Goal: Task Accomplishment & Management: Manage account settings

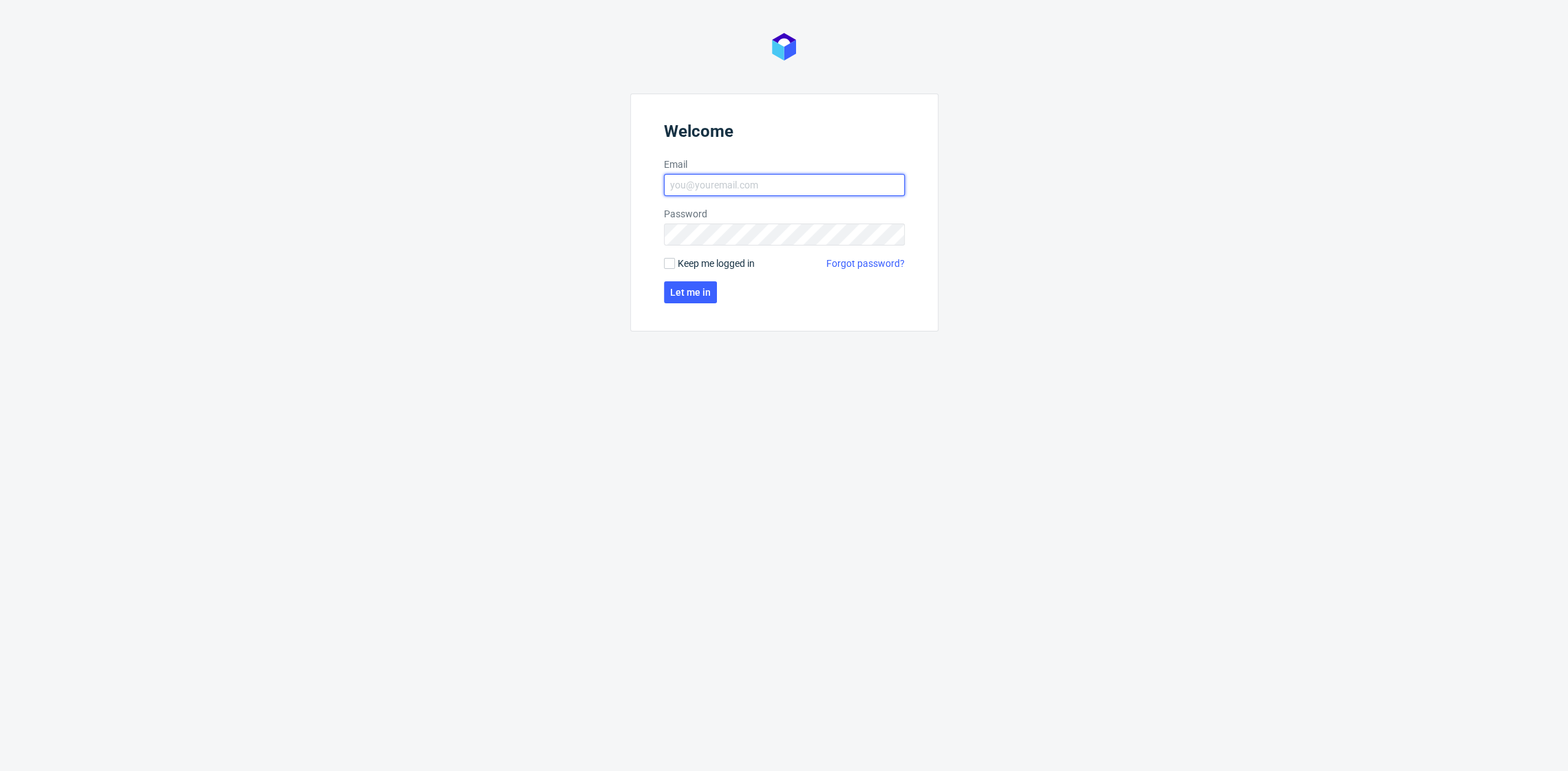
click at [835, 189] on input "Email" at bounding box center [784, 185] width 241 height 22
type input "dominika.hapka@packhelp.com"
click button "Let me in" at bounding box center [691, 292] width 53 height 22
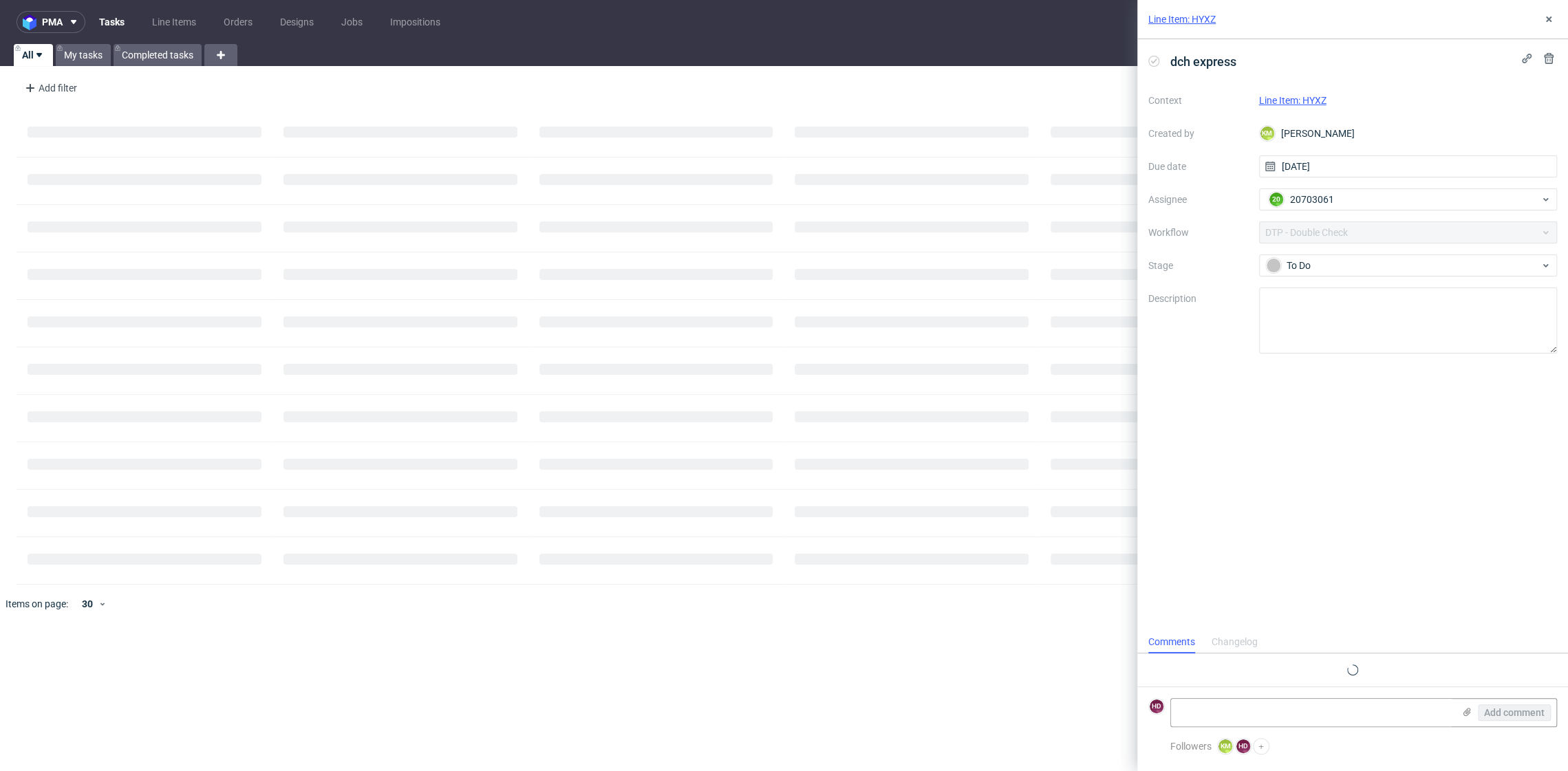
scroll to position [11, 0]
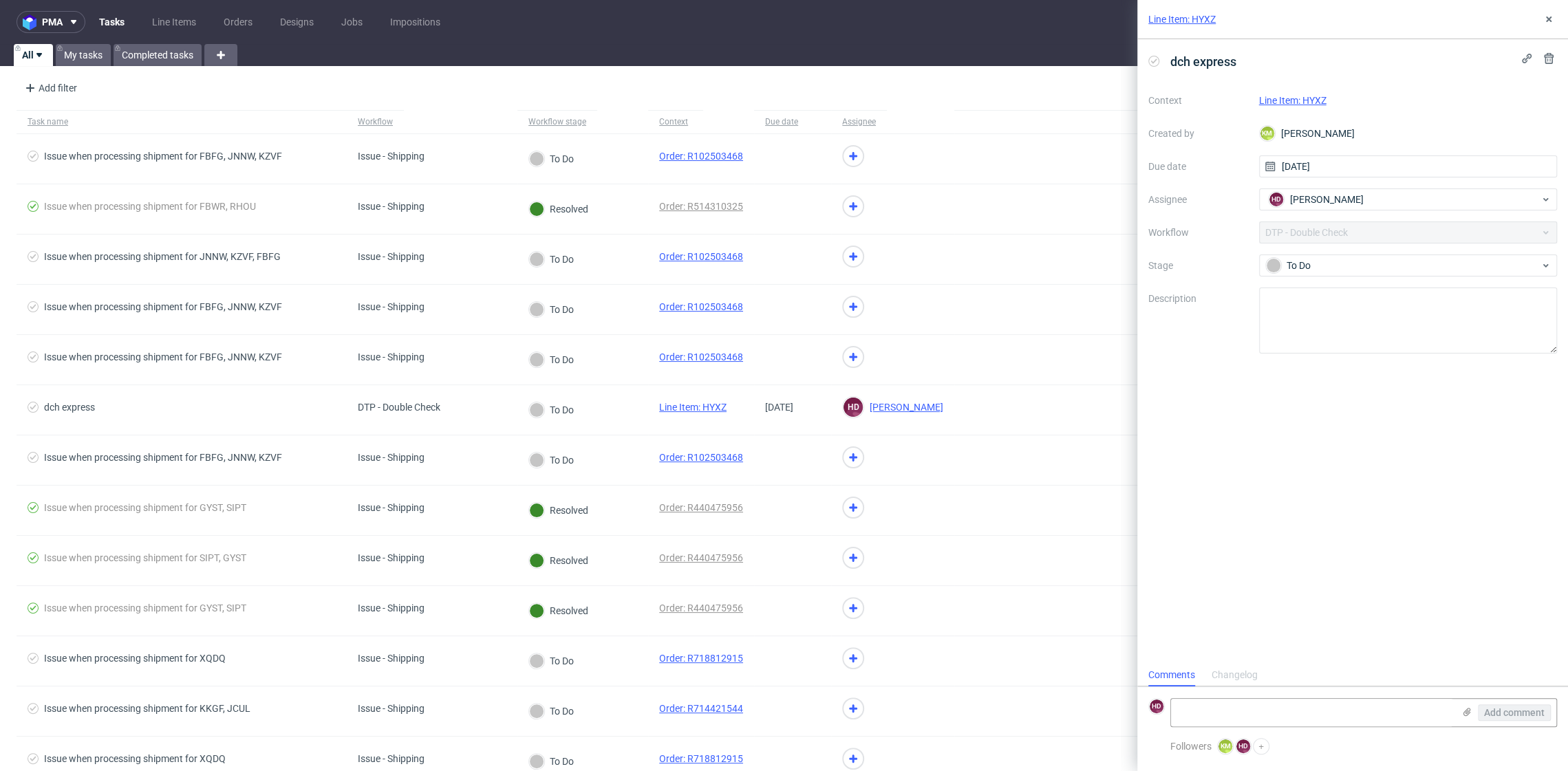
click at [1278, 106] on div "Line Item: HYXZ" at bounding box center [1408, 101] width 298 height 17
click at [1278, 99] on link "Line Item: HYXZ" at bounding box center [1293, 100] width 67 height 11
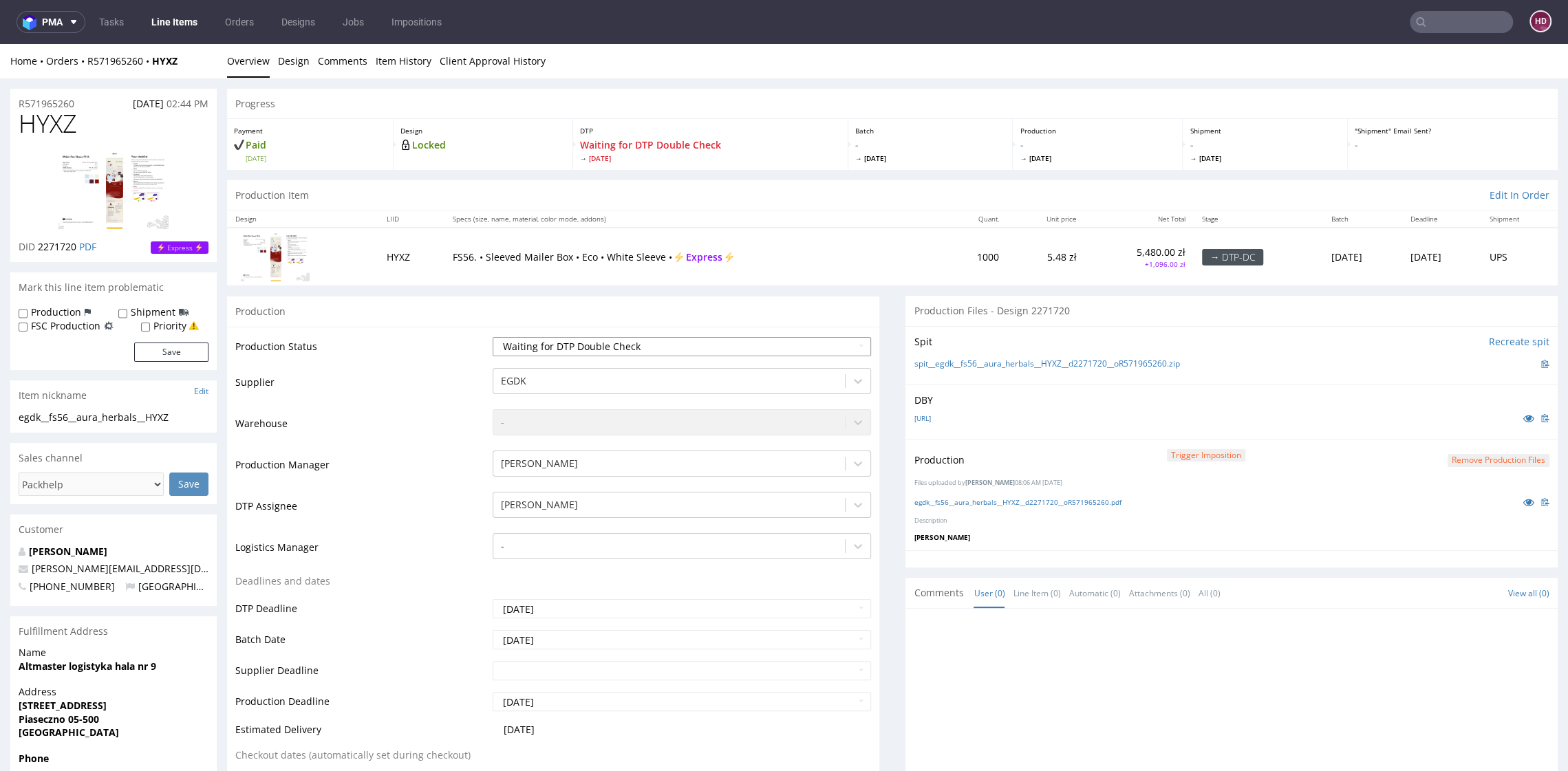
click at [758, 351] on select "Waiting for Artwork Waiting for Diecut Waiting for Mockup Waiting for DTP Waiti…" at bounding box center [681, 346] width 378 height 19
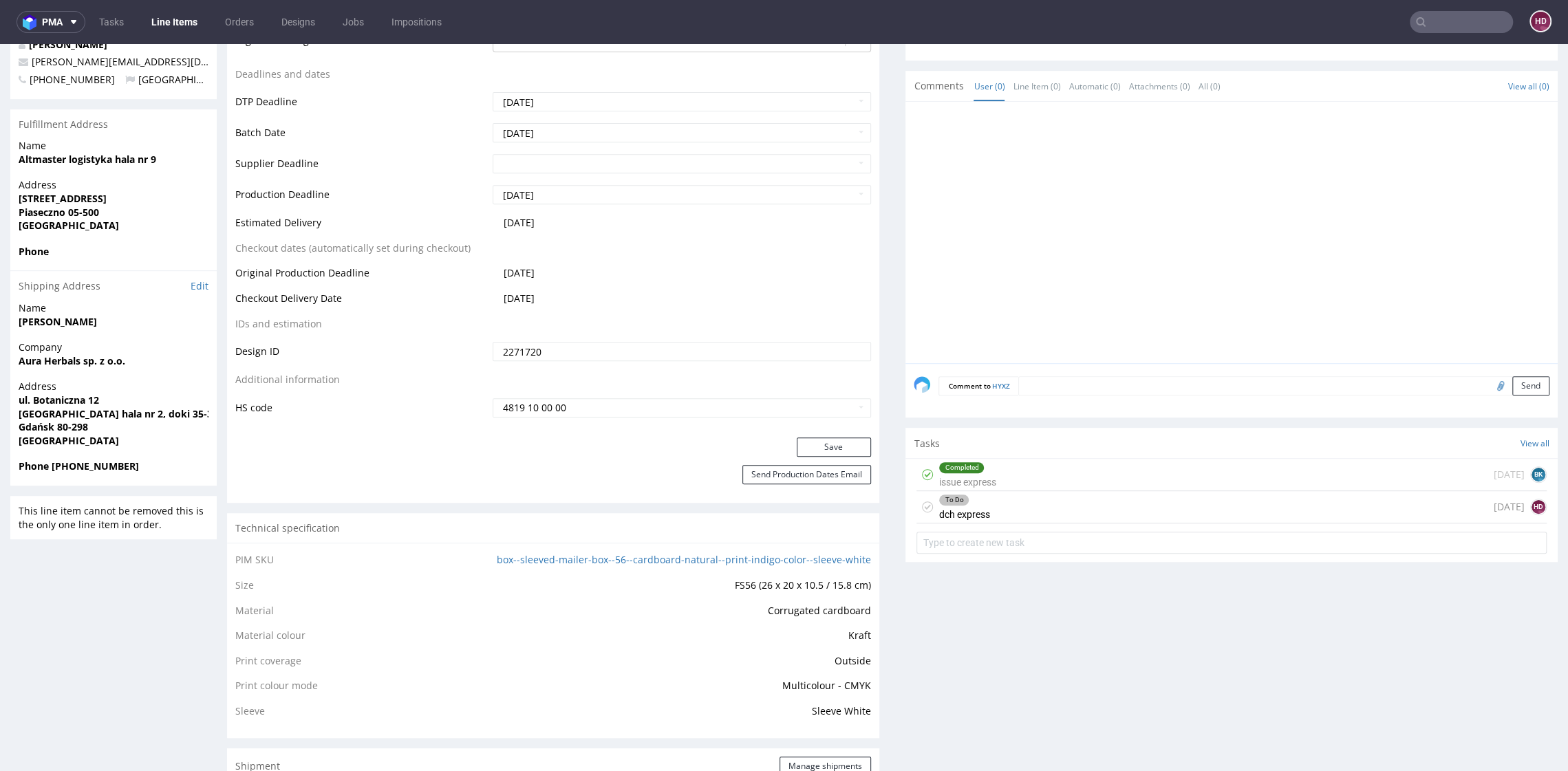
scroll to position [523, 0]
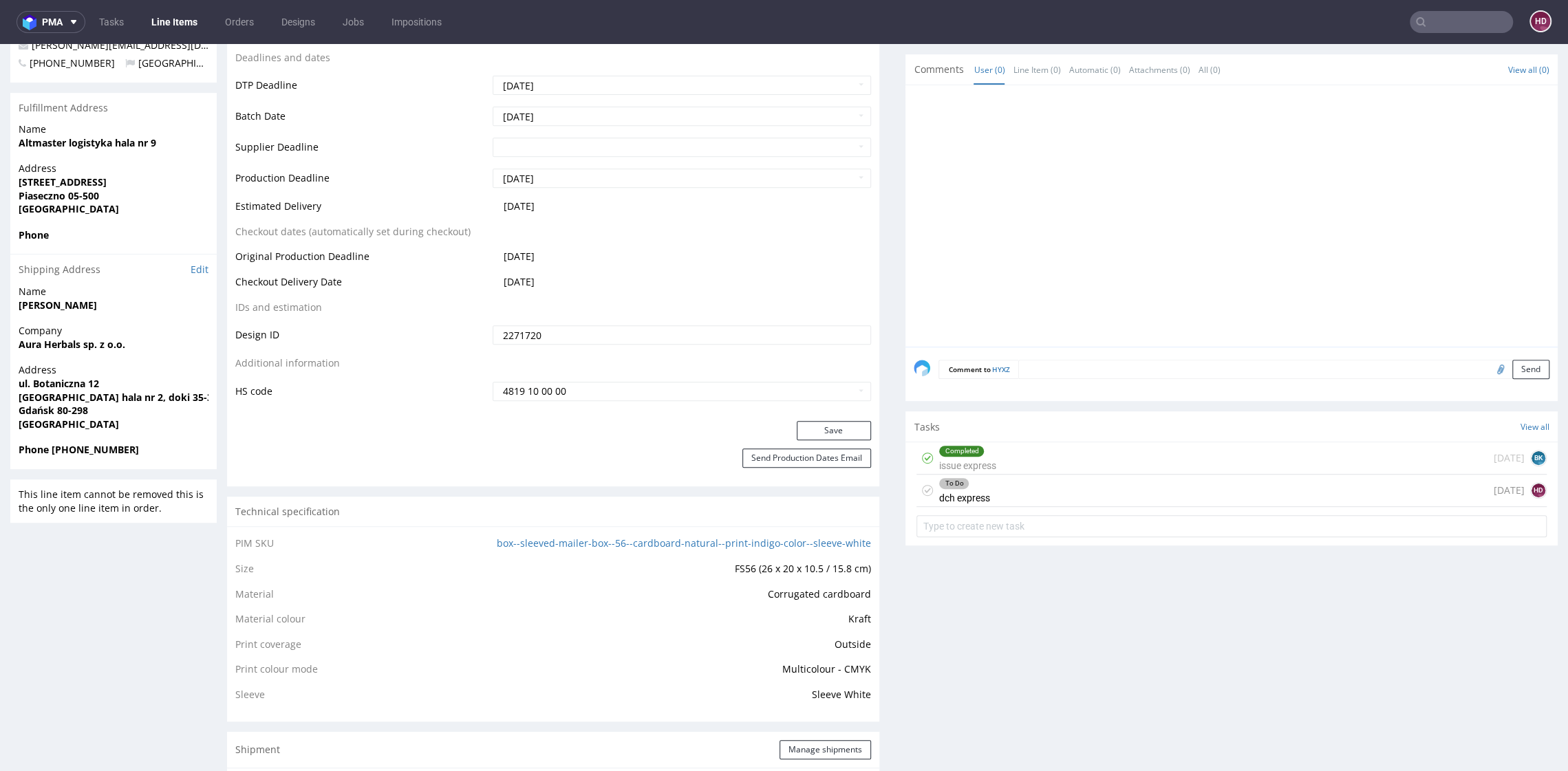
click at [1047, 503] on div "To Do dch express [DATE] HD" at bounding box center [1231, 490] width 631 height 32
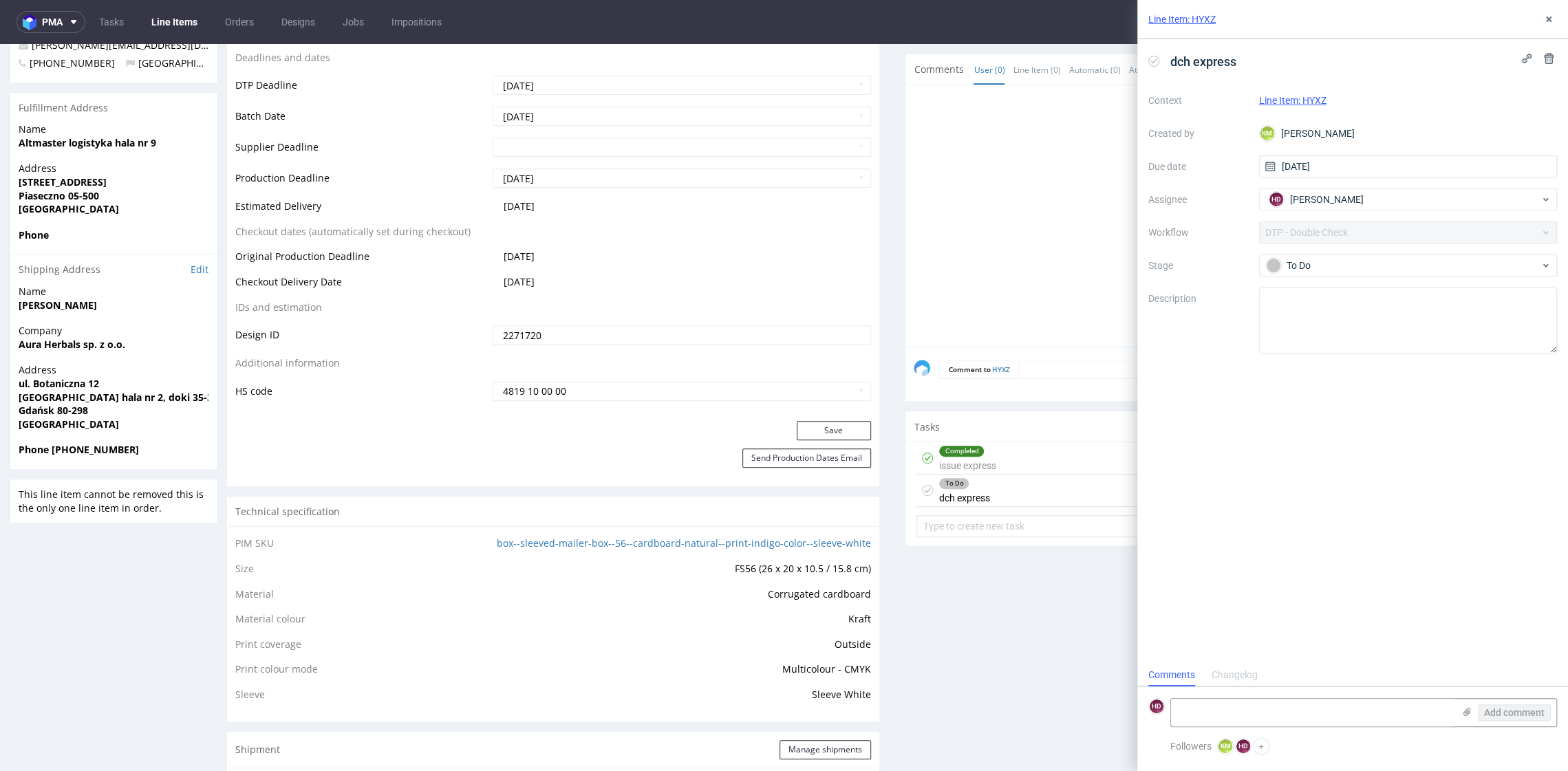
scroll to position [11, 0]
click at [1338, 268] on div "To Do" at bounding box center [1403, 266] width 274 height 15
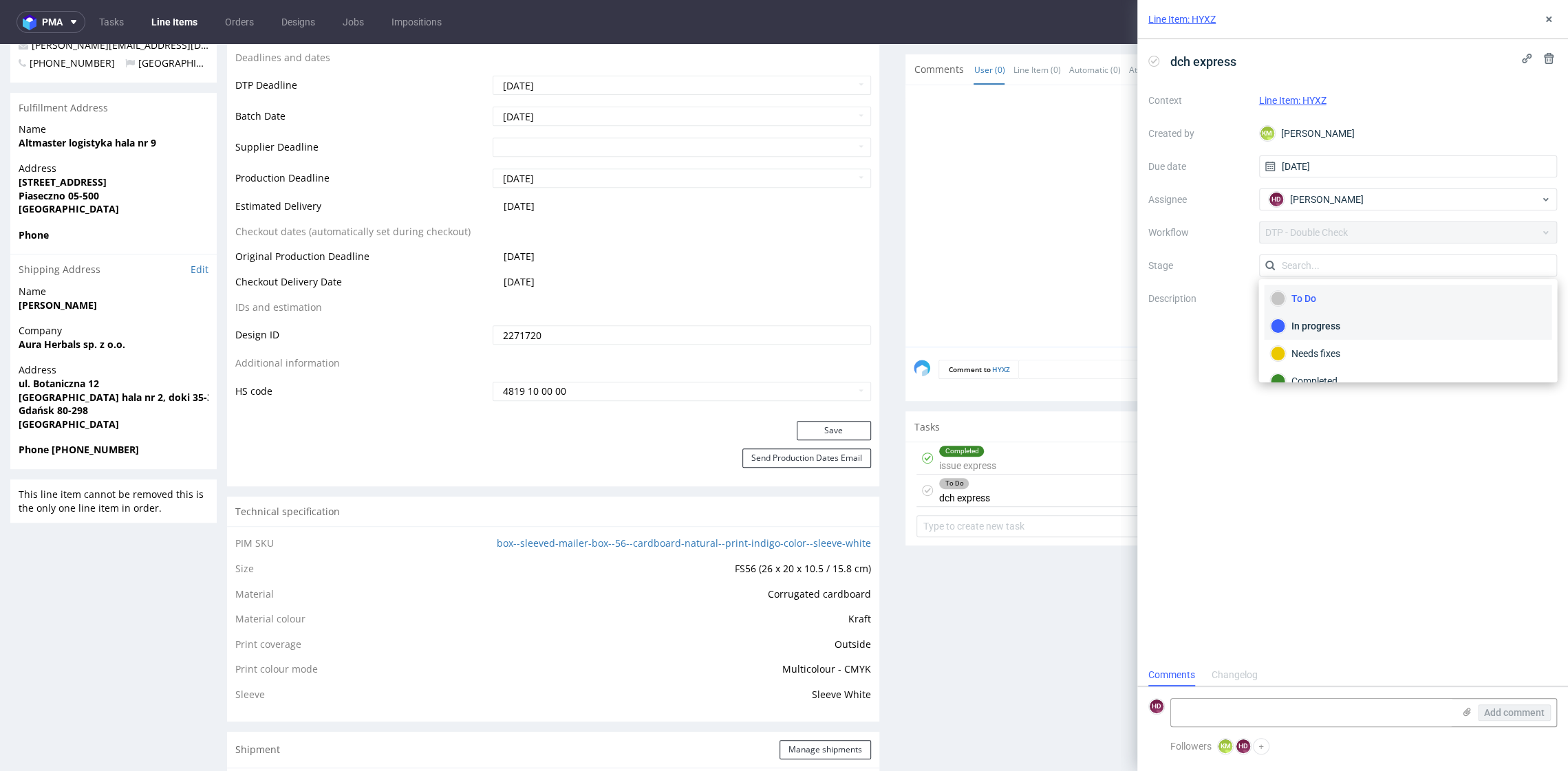
click at [1331, 322] on div "In progress" at bounding box center [1408, 326] width 275 height 15
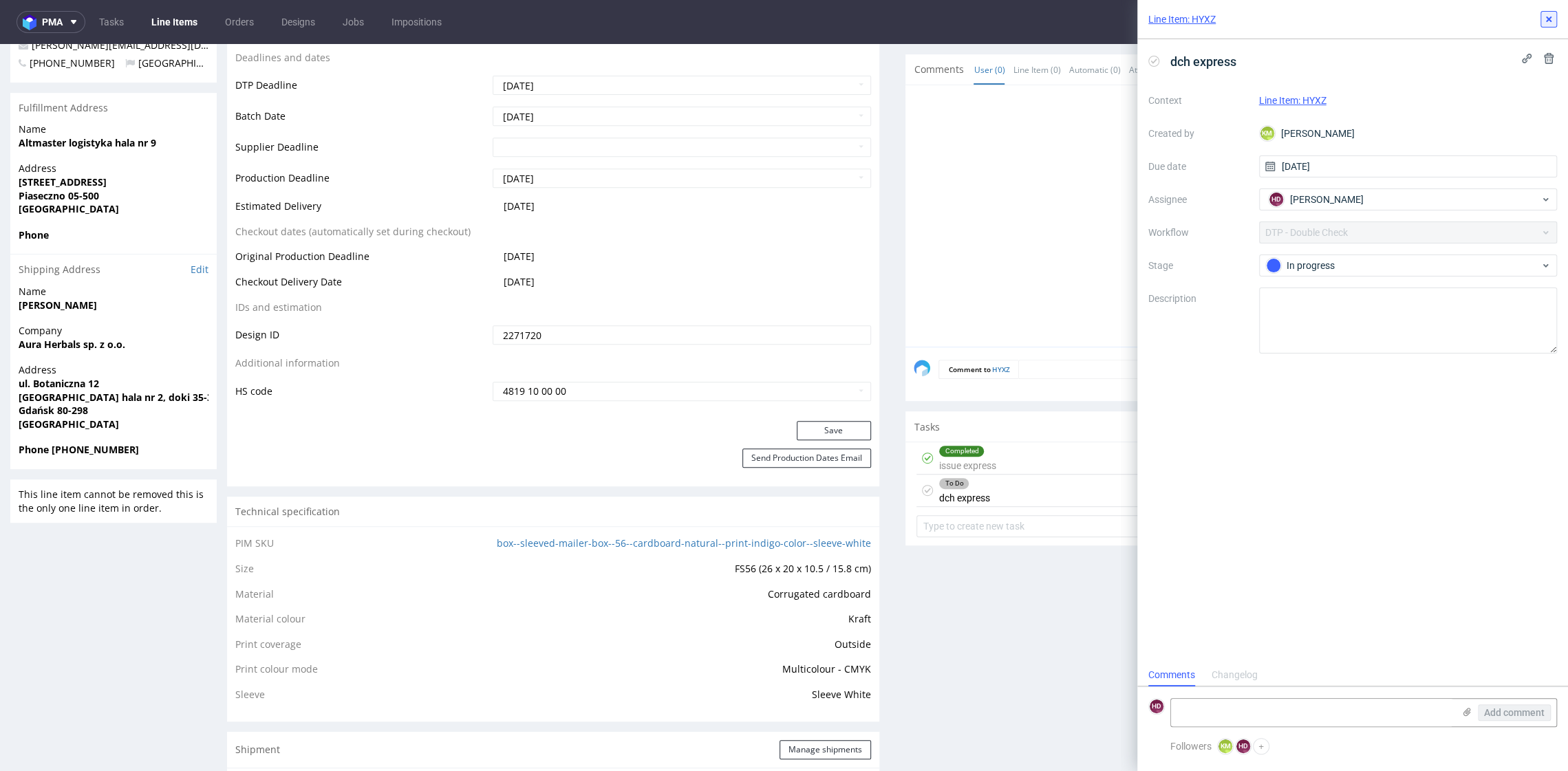
click at [1553, 22] on icon at bounding box center [1549, 19] width 11 height 11
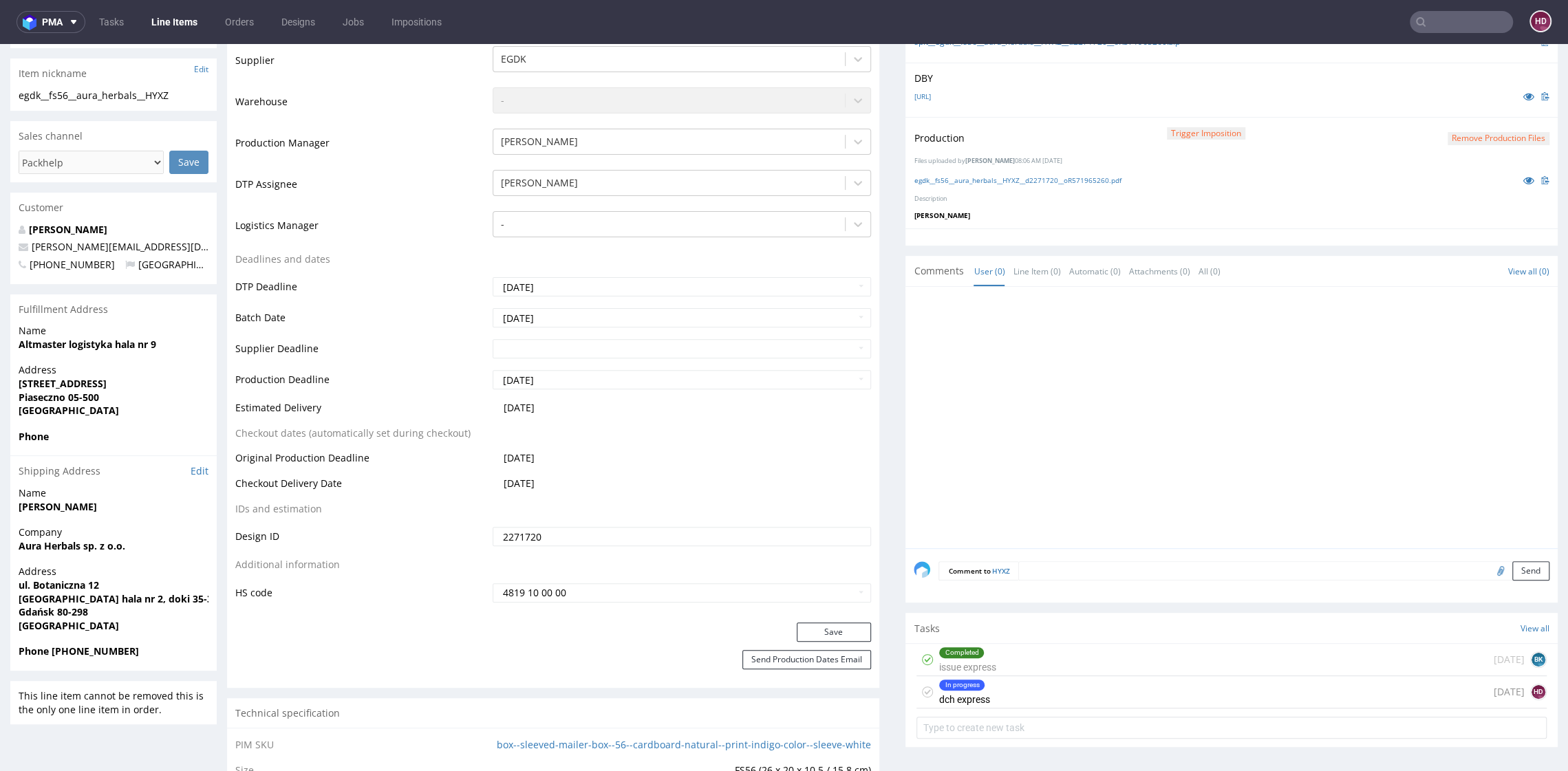
scroll to position [320, 0]
click at [1118, 178] on link "egdk__fs56__aura_herbals__HYXZ__d2271720__oR571965260.pdf" at bounding box center [1017, 183] width 207 height 10
click at [931, 100] on link "[URL]" at bounding box center [922, 99] width 17 height 10
drag, startPoint x: 1278, startPoint y: 576, endPoint x: 1271, endPoint y: 584, distance: 10.6
click at [1277, 576] on textarea at bounding box center [1284, 572] width 531 height 19
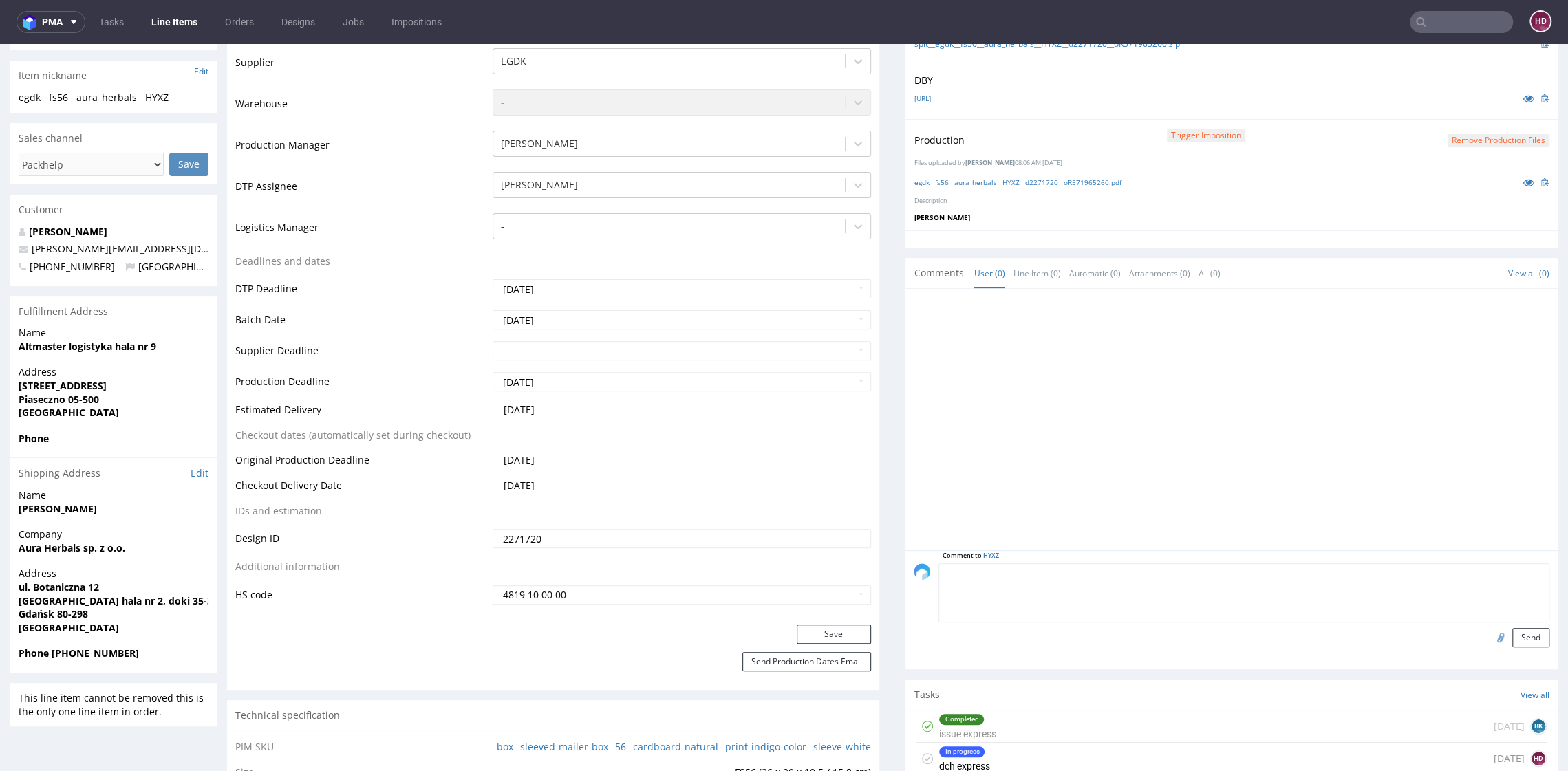
click at [1075, 745] on div "In progress dch express [DATE] HD" at bounding box center [1231, 759] width 631 height 32
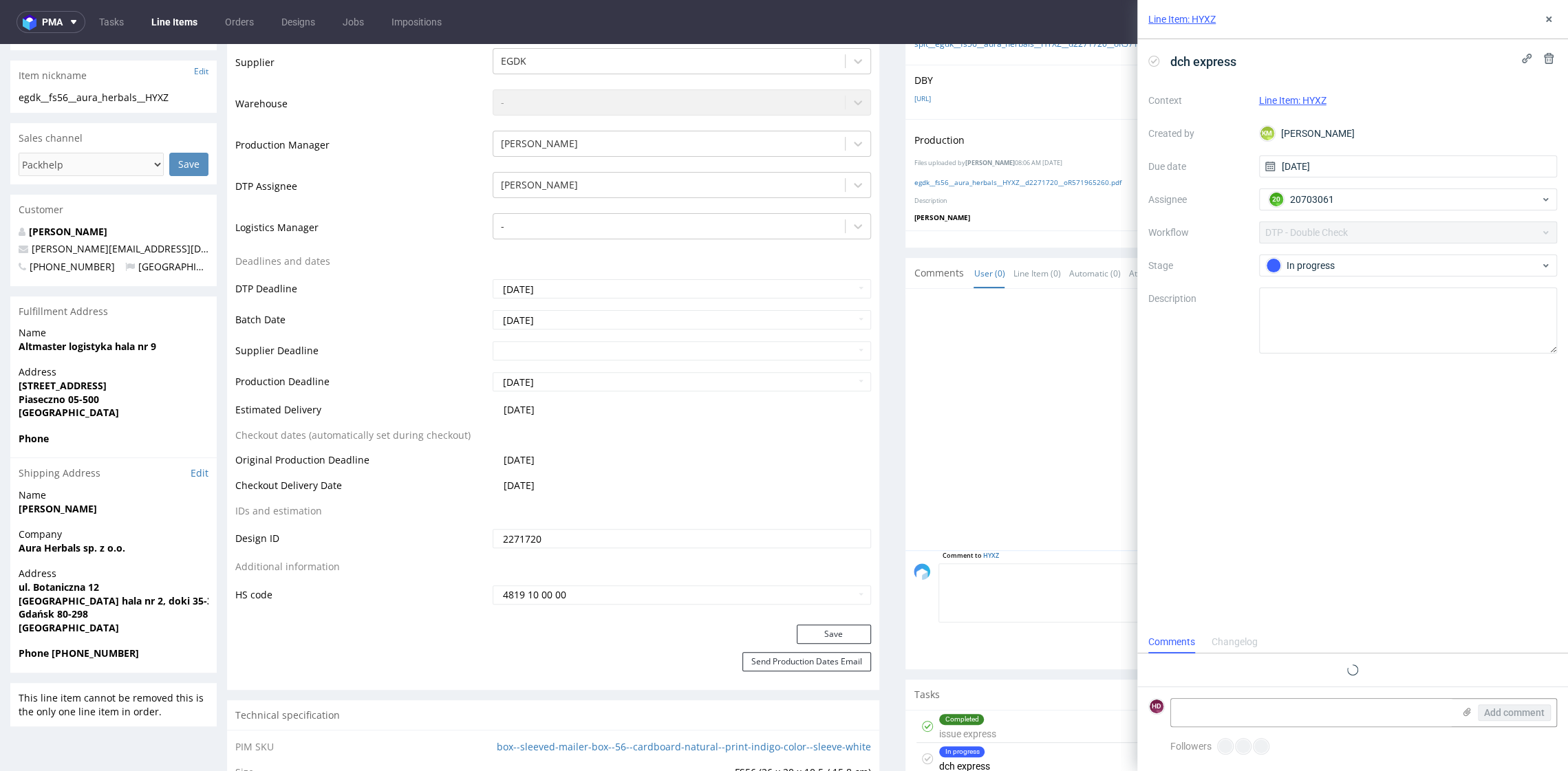
scroll to position [11, 0]
click at [1294, 273] on span "In progress" at bounding box center [1403, 266] width 275 height 17
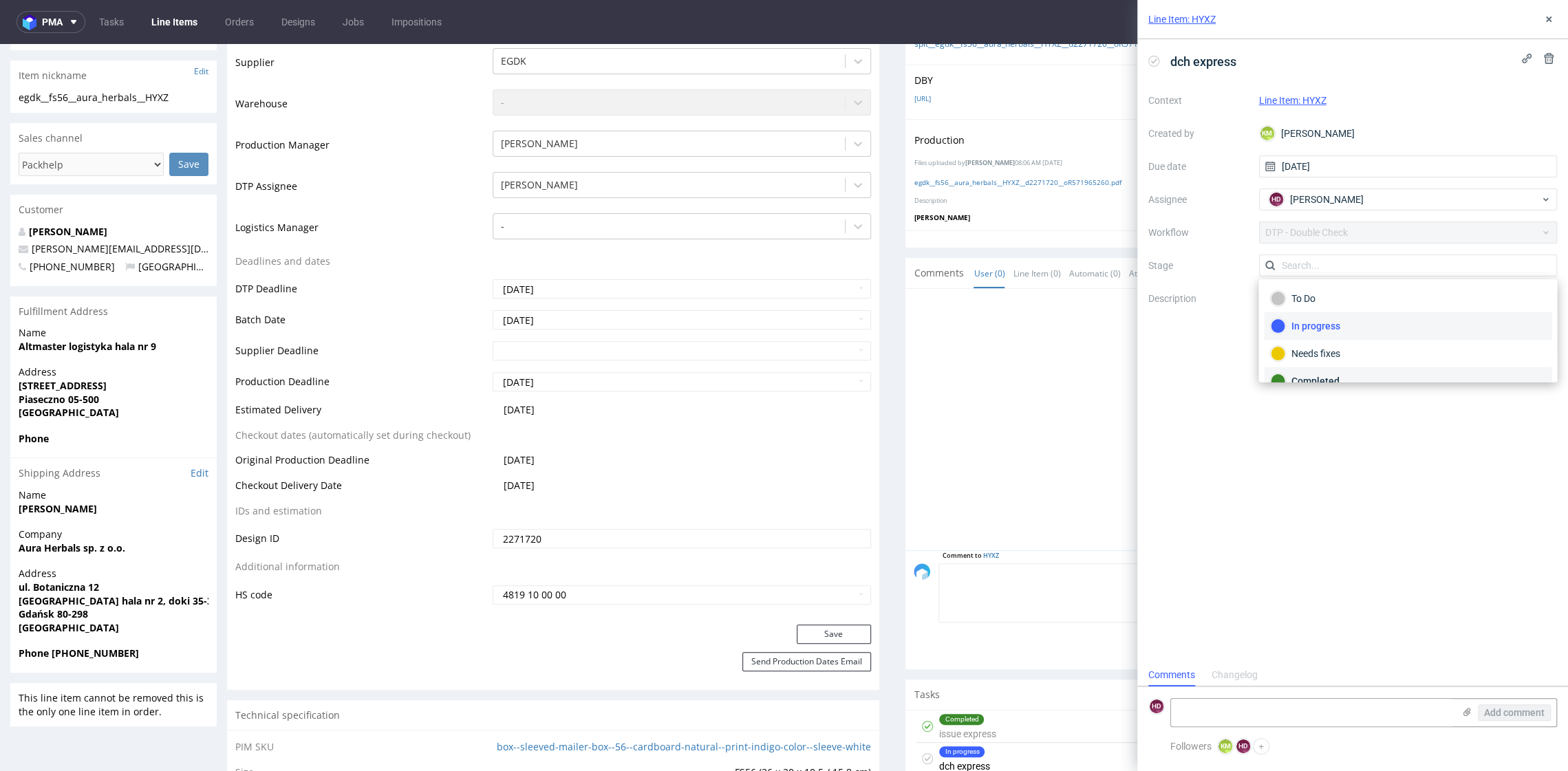
drag, startPoint x: 1295, startPoint y: 372, endPoint x: 1298, endPoint y: 361, distance: 11.4
click at [1295, 374] on div "Completed" at bounding box center [1408, 381] width 275 height 15
click at [1548, 14] on icon at bounding box center [1549, 19] width 11 height 11
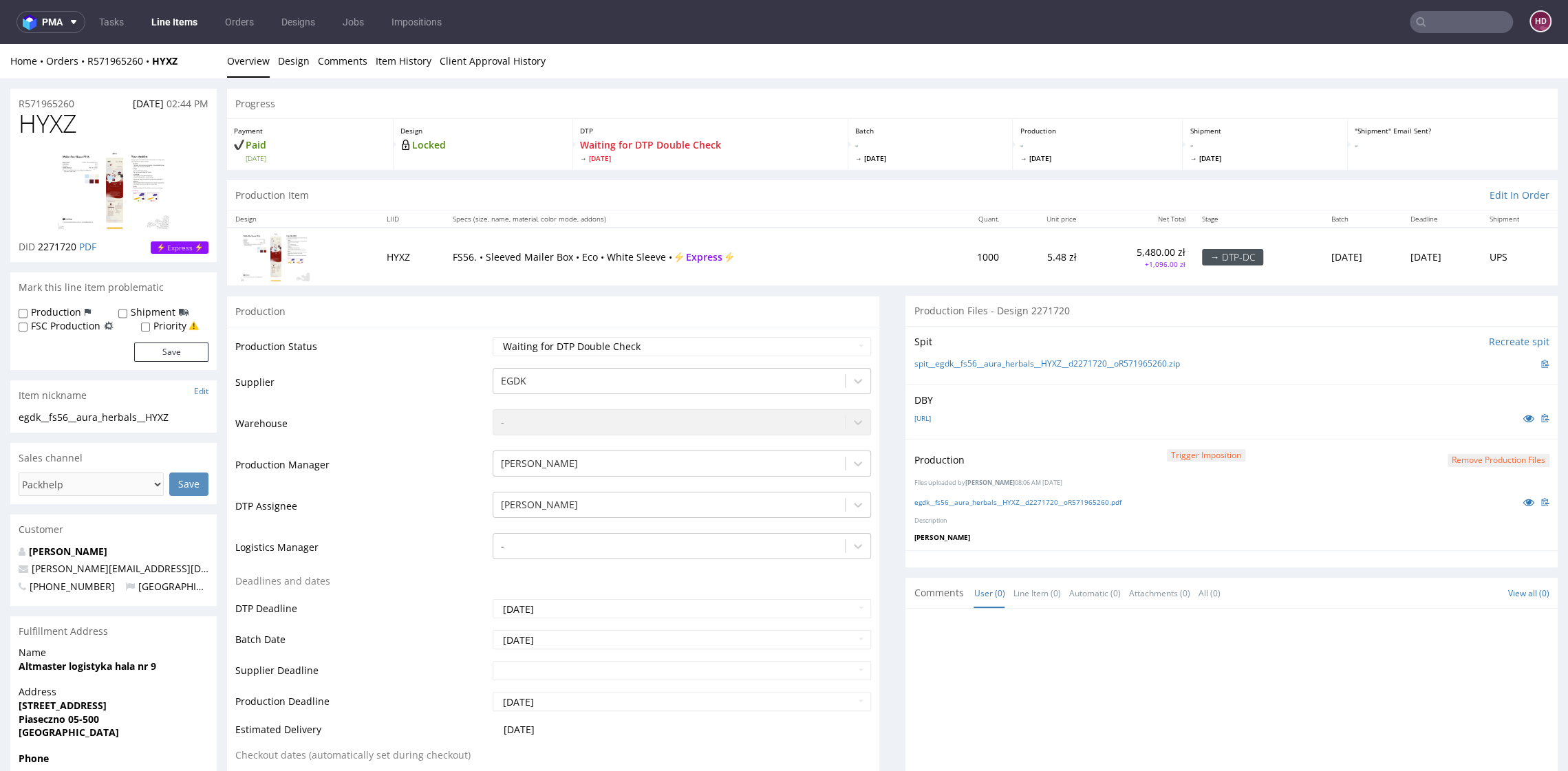
scroll to position [3, 0]
click at [597, 346] on select "Waiting for Artwork Waiting for Diecut Waiting for Mockup Waiting for DTP Waiti…" at bounding box center [681, 343] width 378 height 19
select select "dtp_dc_done"
click at [493, 334] on select "Waiting for Artwork Waiting for Diecut Waiting for Mockup Waiting for DTP Waiti…" at bounding box center [681, 343] width 378 height 19
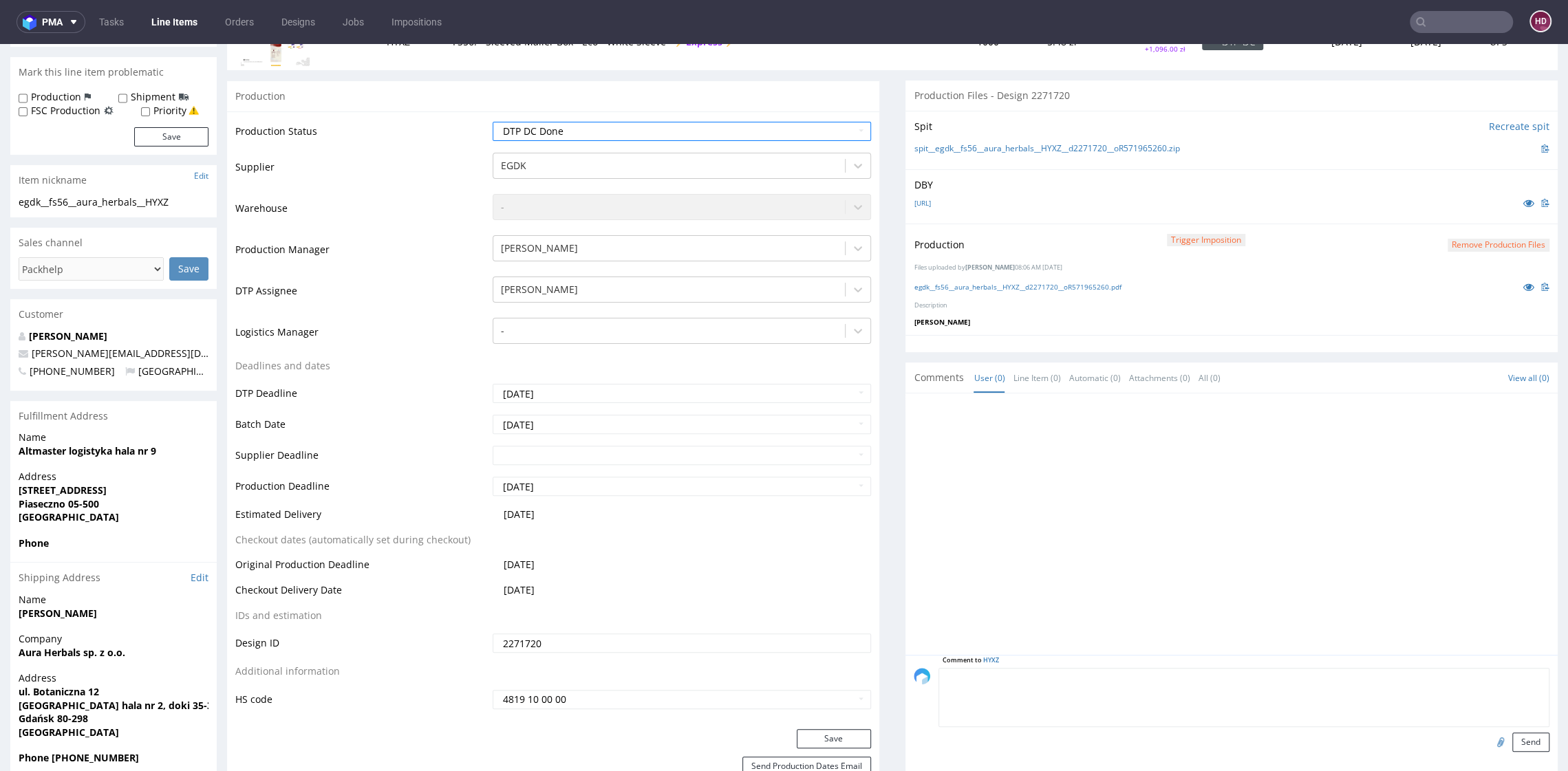
scroll to position [218, 0]
click at [801, 743] on button "Save" at bounding box center [833, 736] width 74 height 19
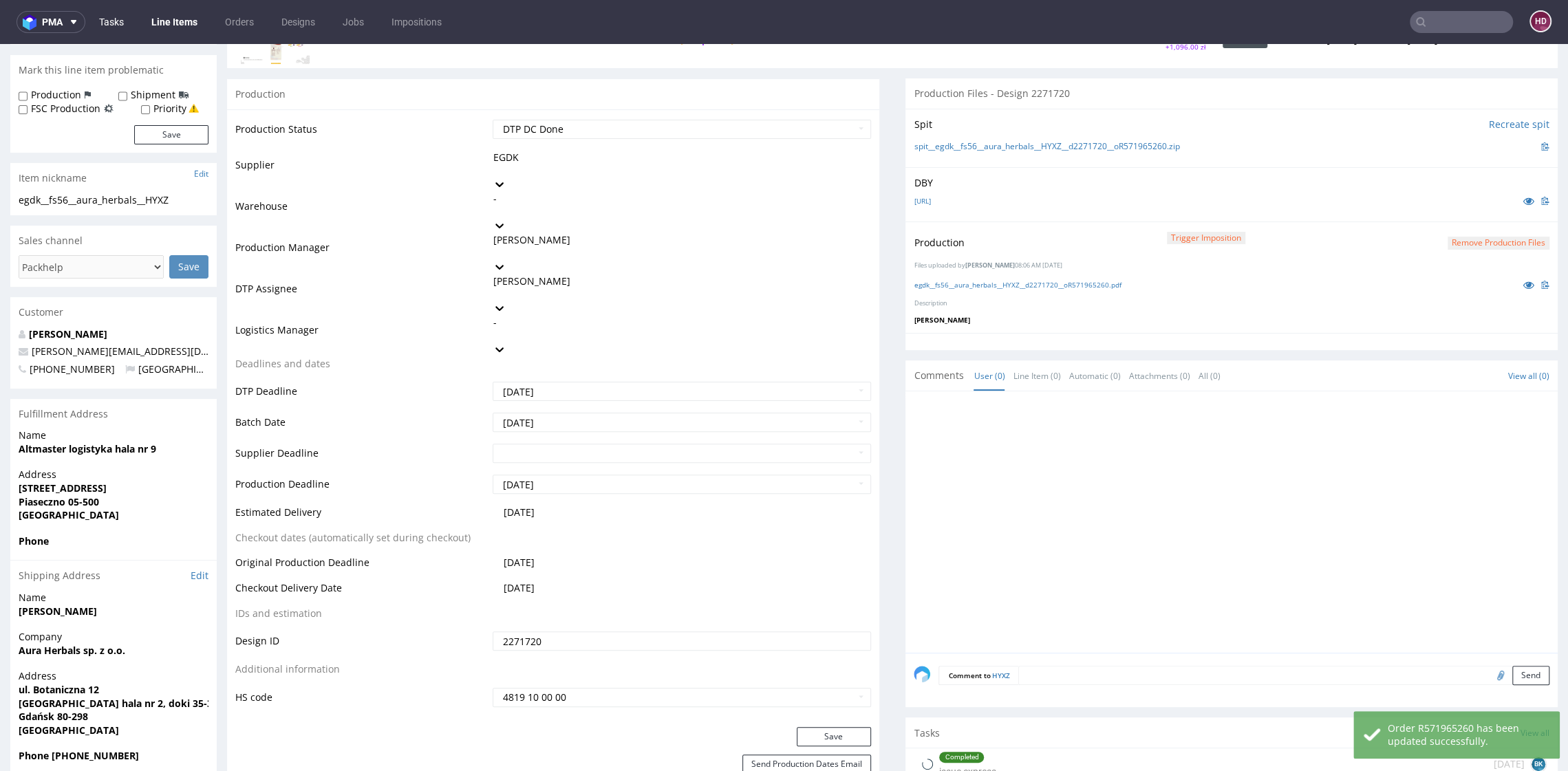
click at [130, 23] on link "Tasks" at bounding box center [111, 22] width 42 height 22
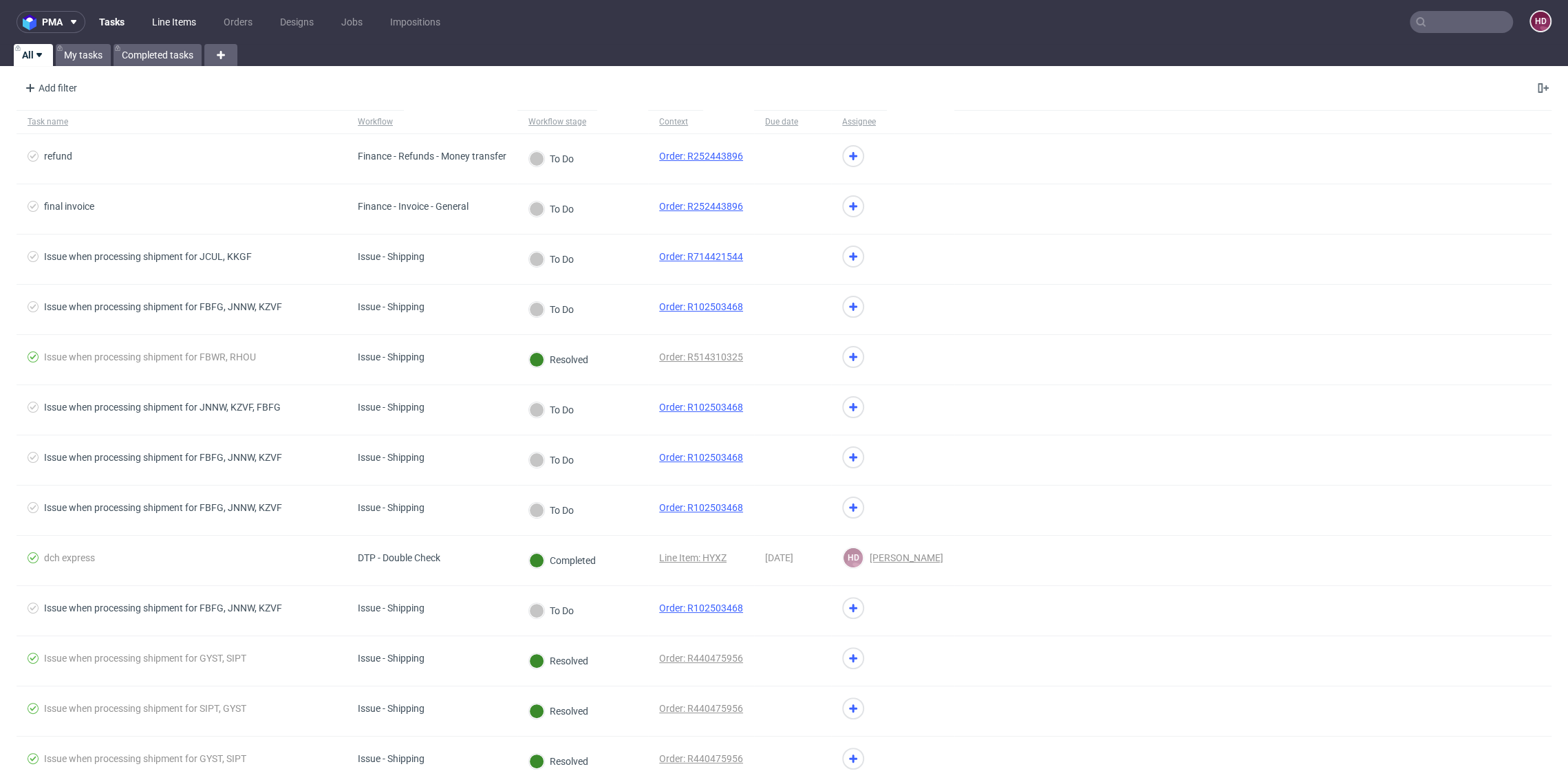
click at [181, 22] on link "Line Items" at bounding box center [174, 22] width 61 height 22
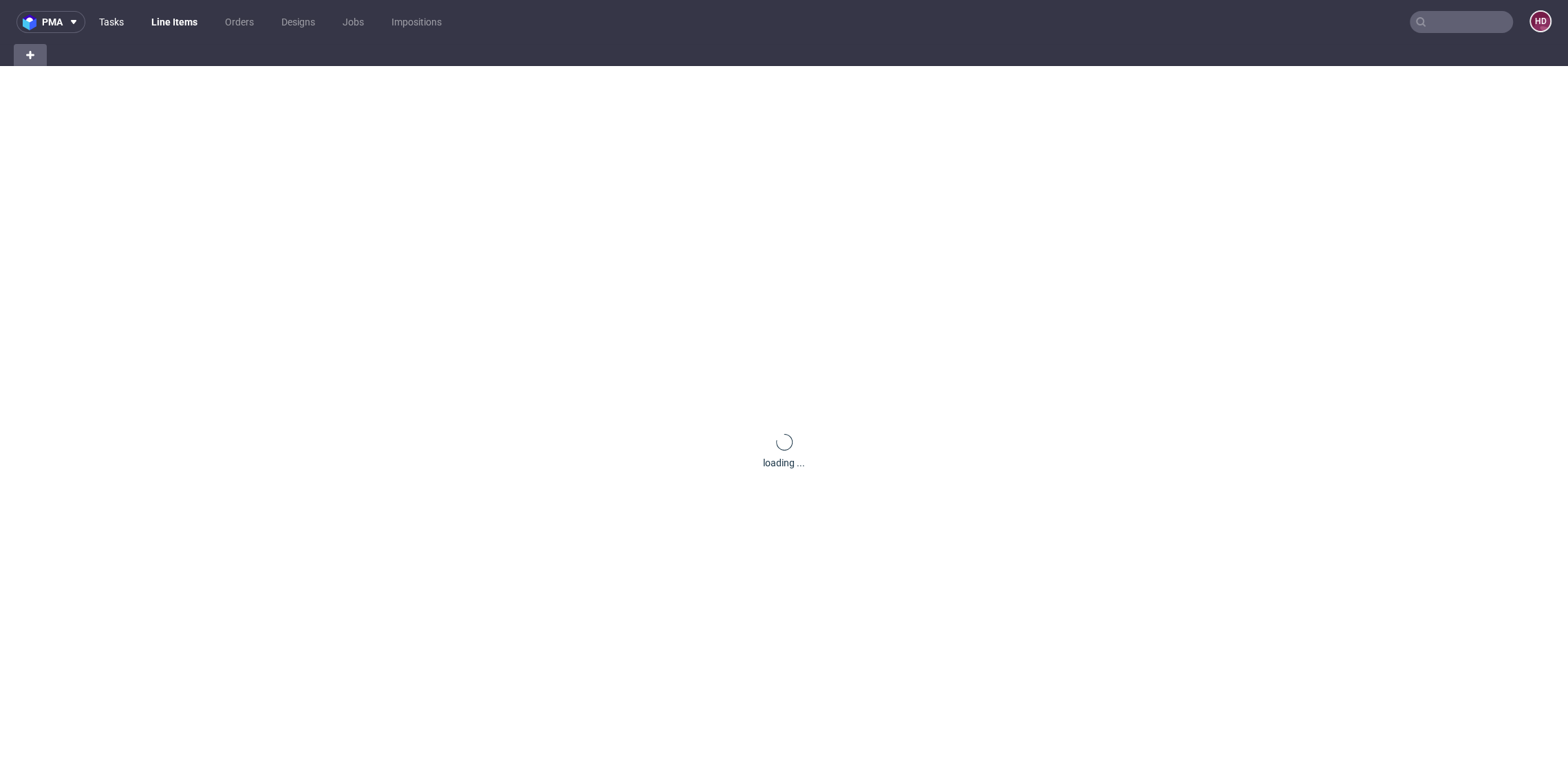
click at [125, 23] on link "Tasks" at bounding box center [111, 22] width 42 height 22
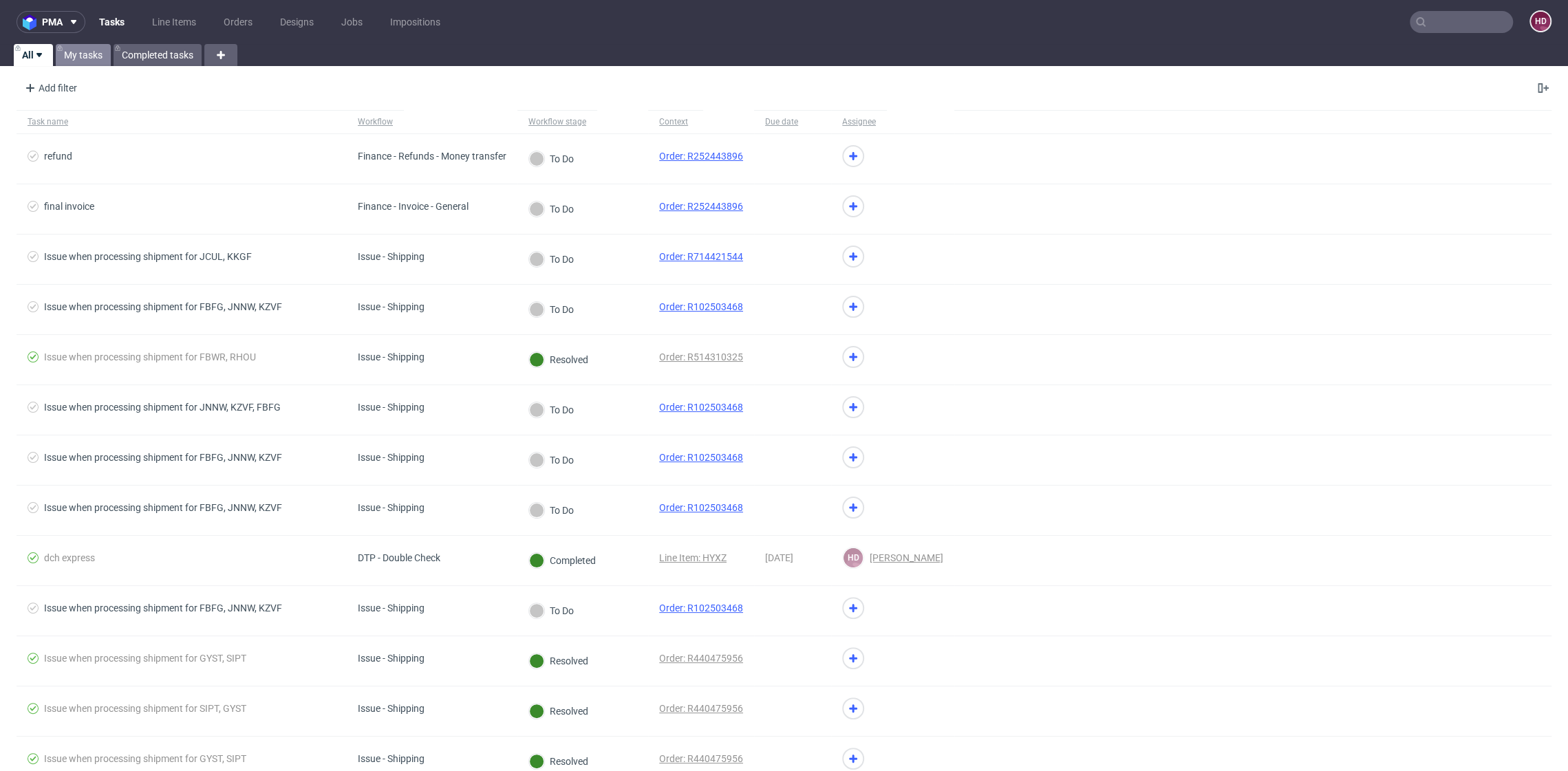
click at [85, 65] on link "My tasks" at bounding box center [83, 55] width 55 height 22
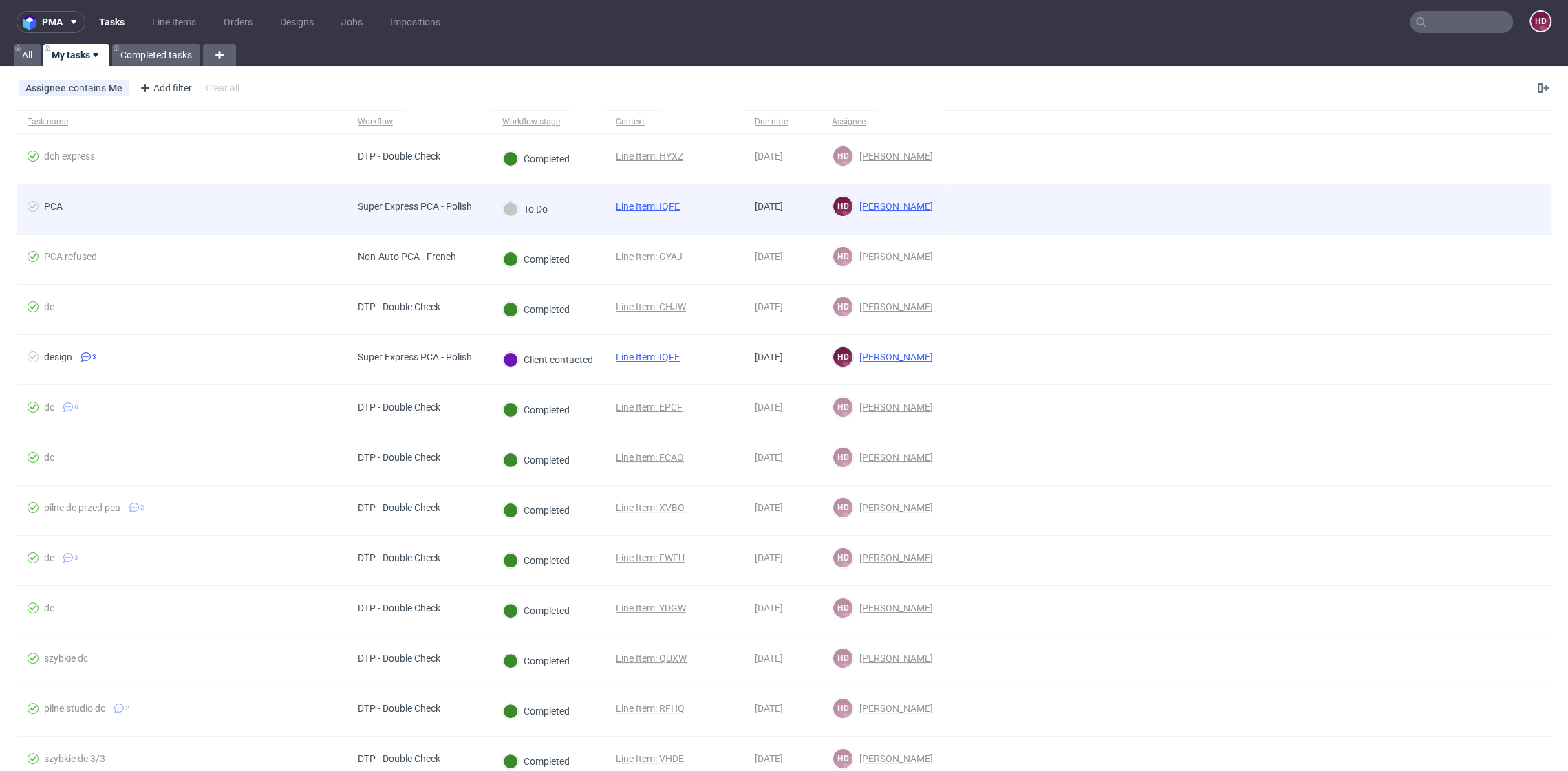
click at [380, 202] on div "Super Express PCA - Polish" at bounding box center [415, 206] width 114 height 11
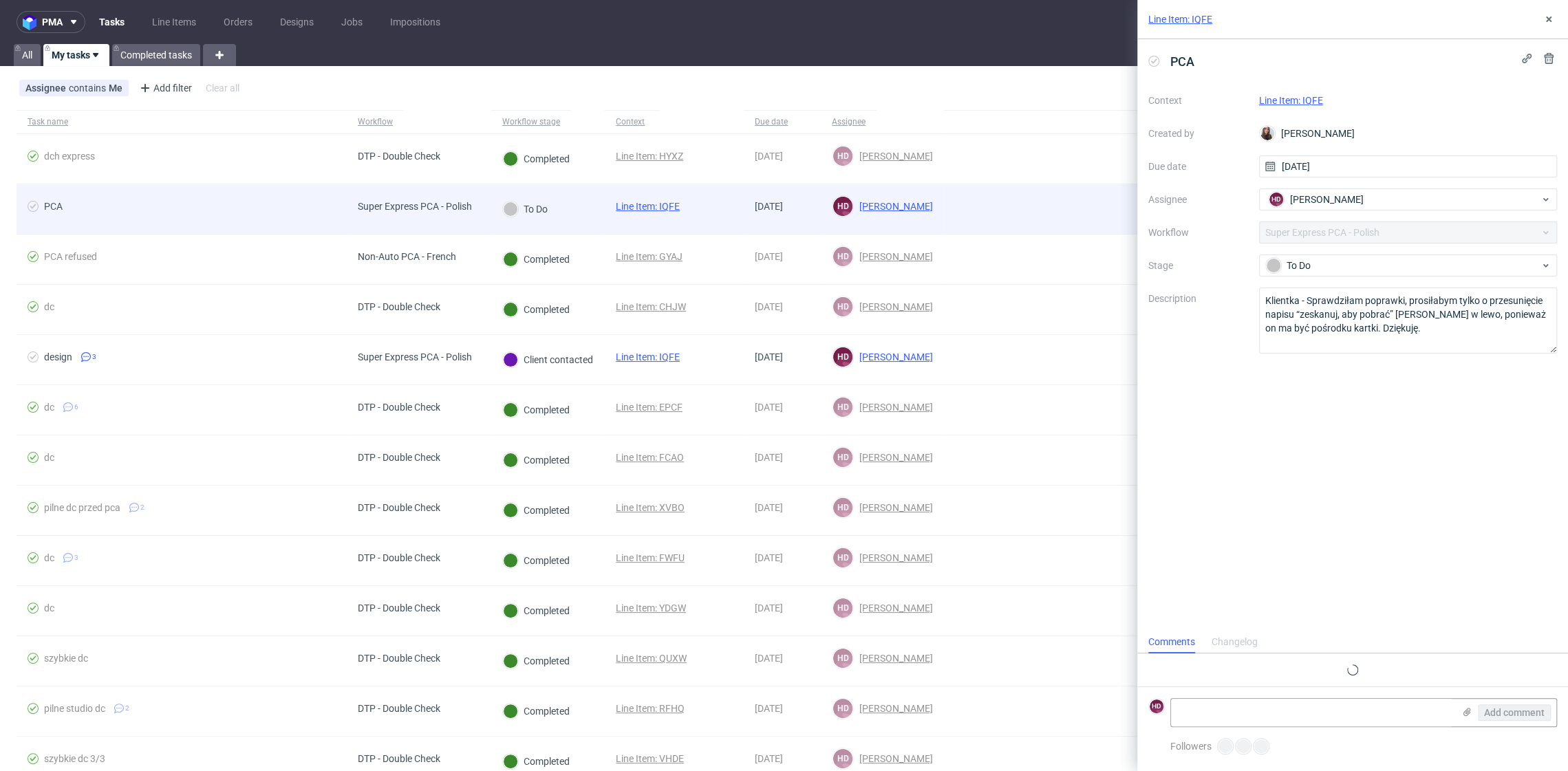
scroll to position [11, 0]
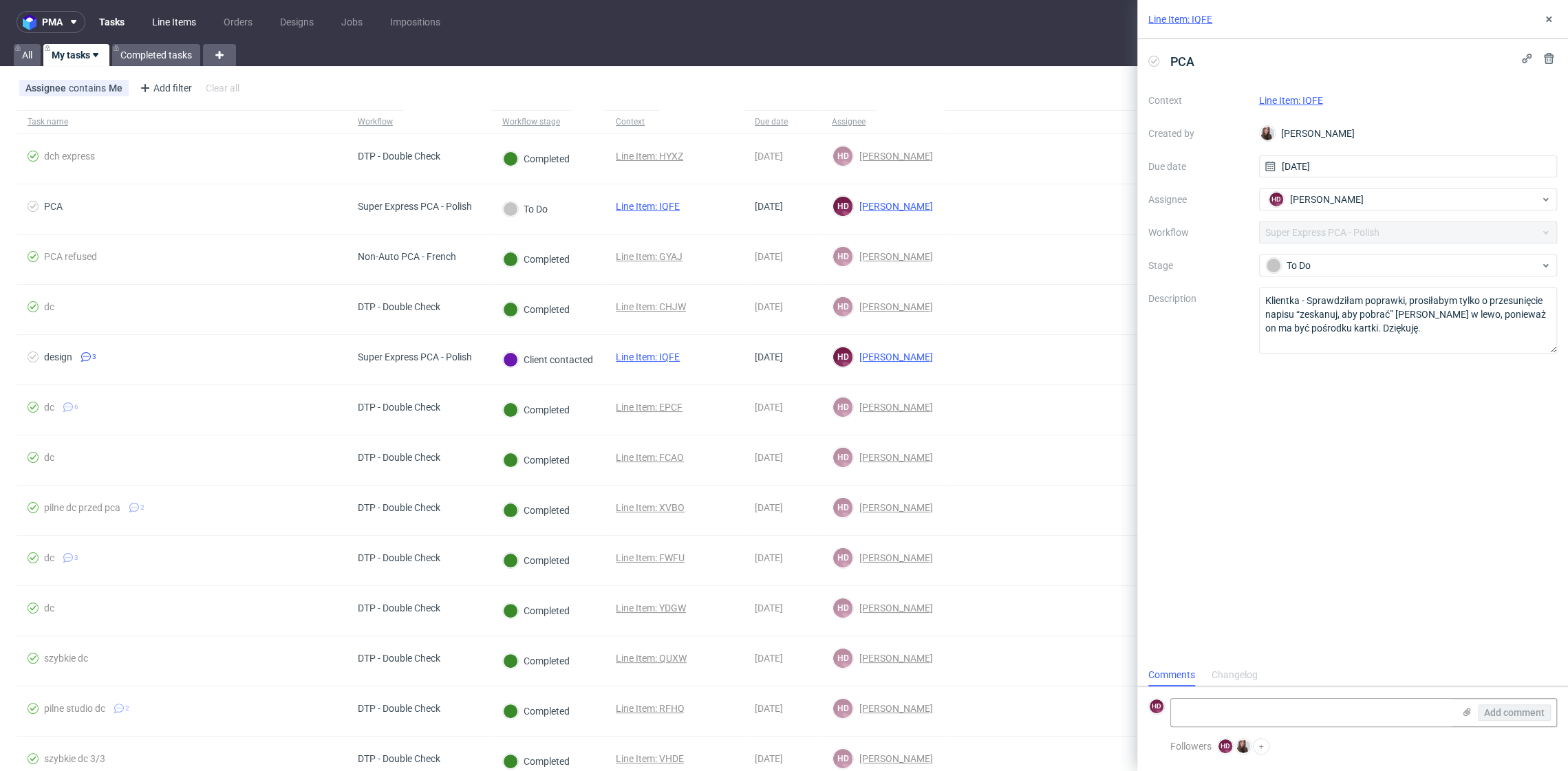
click at [162, 28] on link "Line Items" at bounding box center [174, 22] width 61 height 22
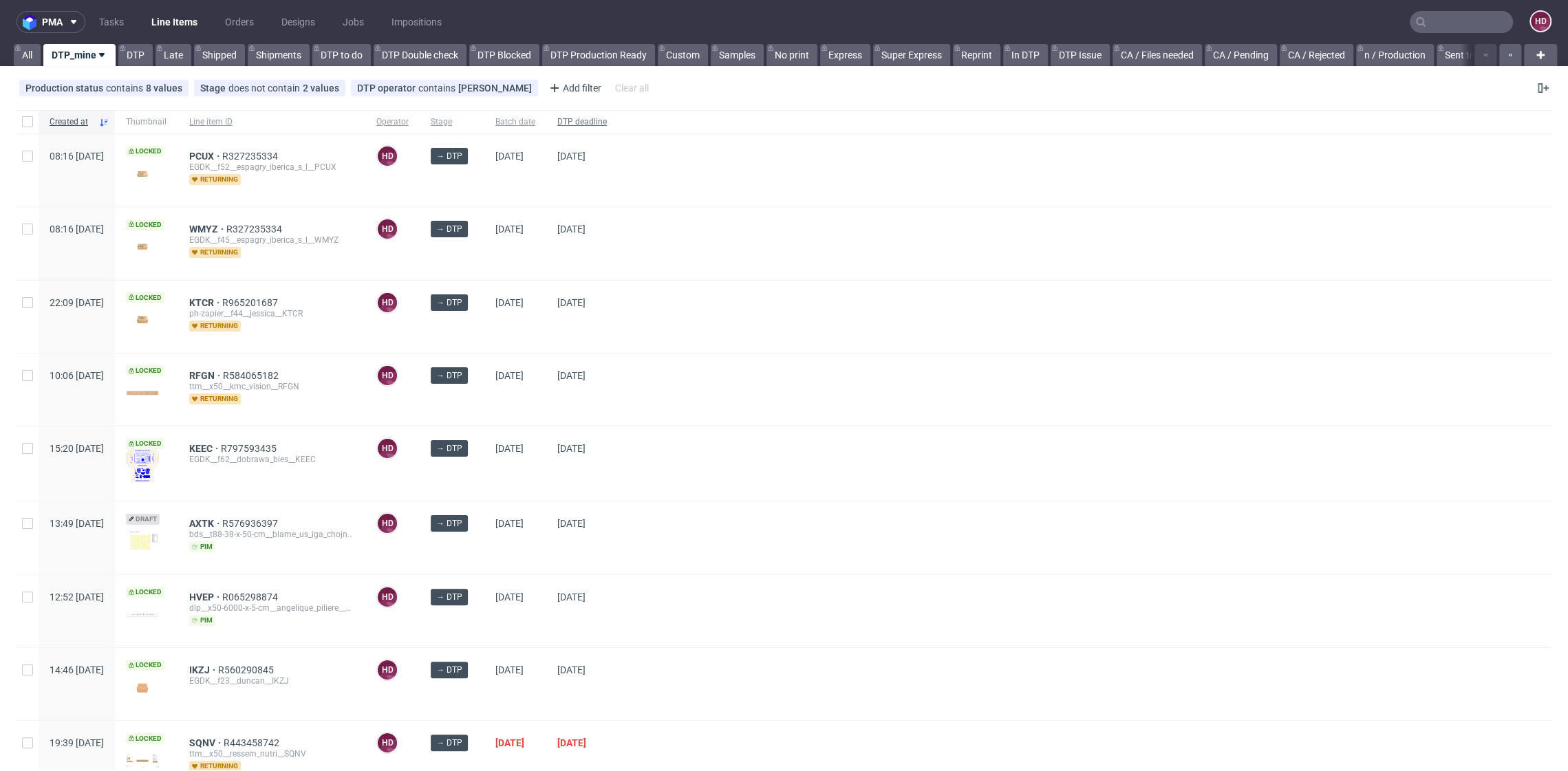
click at [607, 122] on span "DTP deadline" at bounding box center [582, 122] width 50 height 12
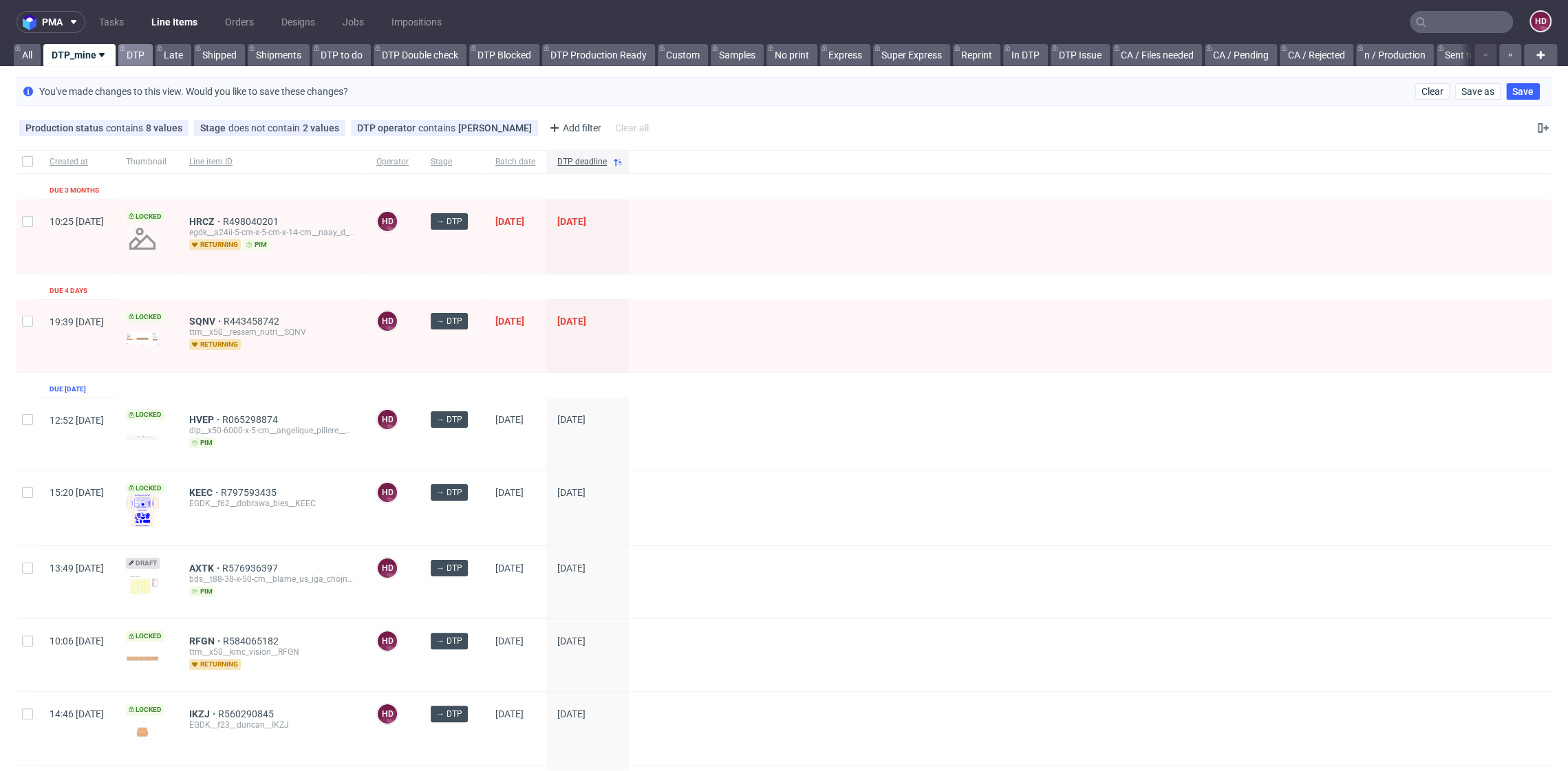
click at [141, 53] on link "DTP" at bounding box center [135, 55] width 34 height 22
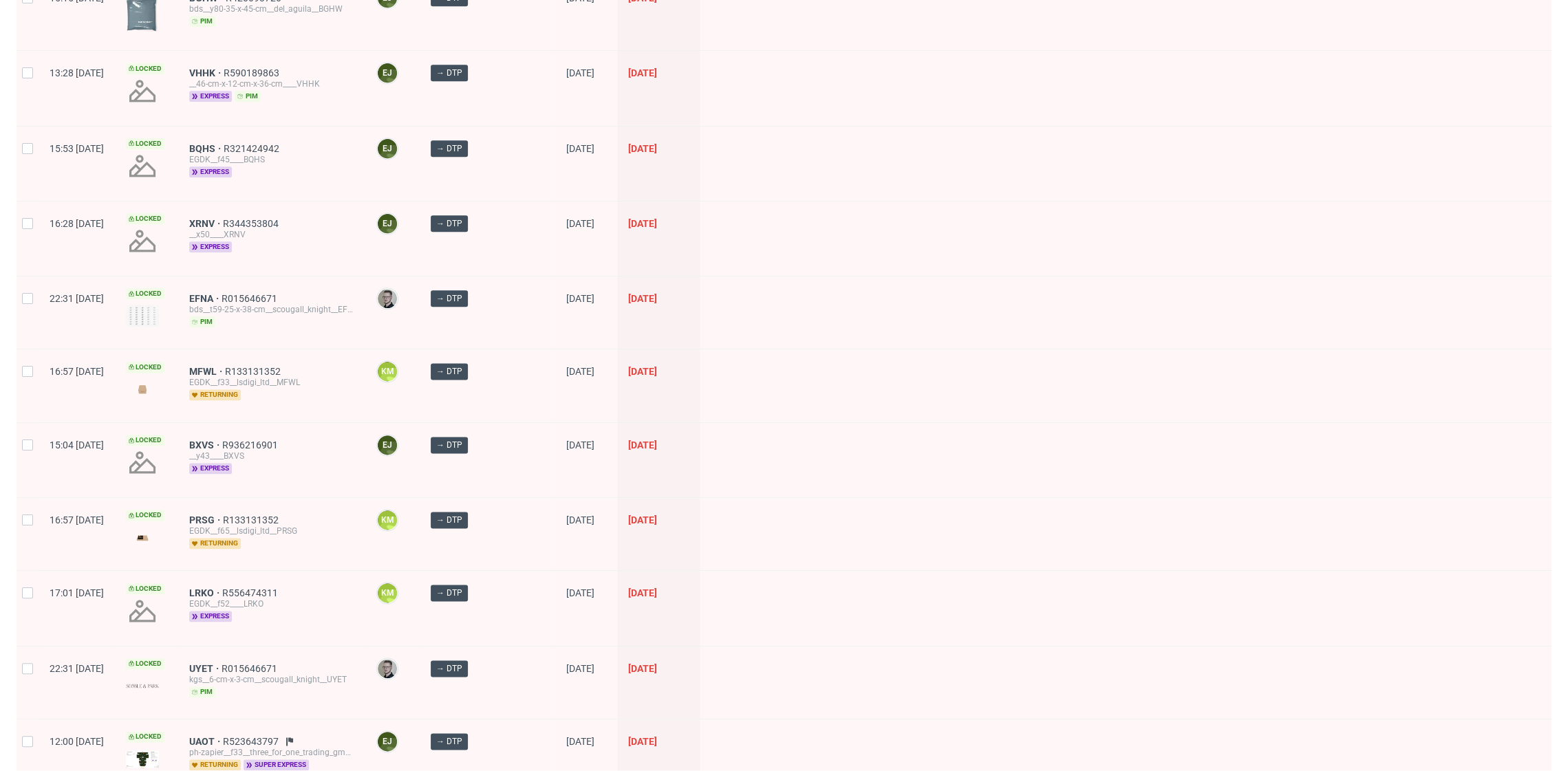
scroll to position [1732, 0]
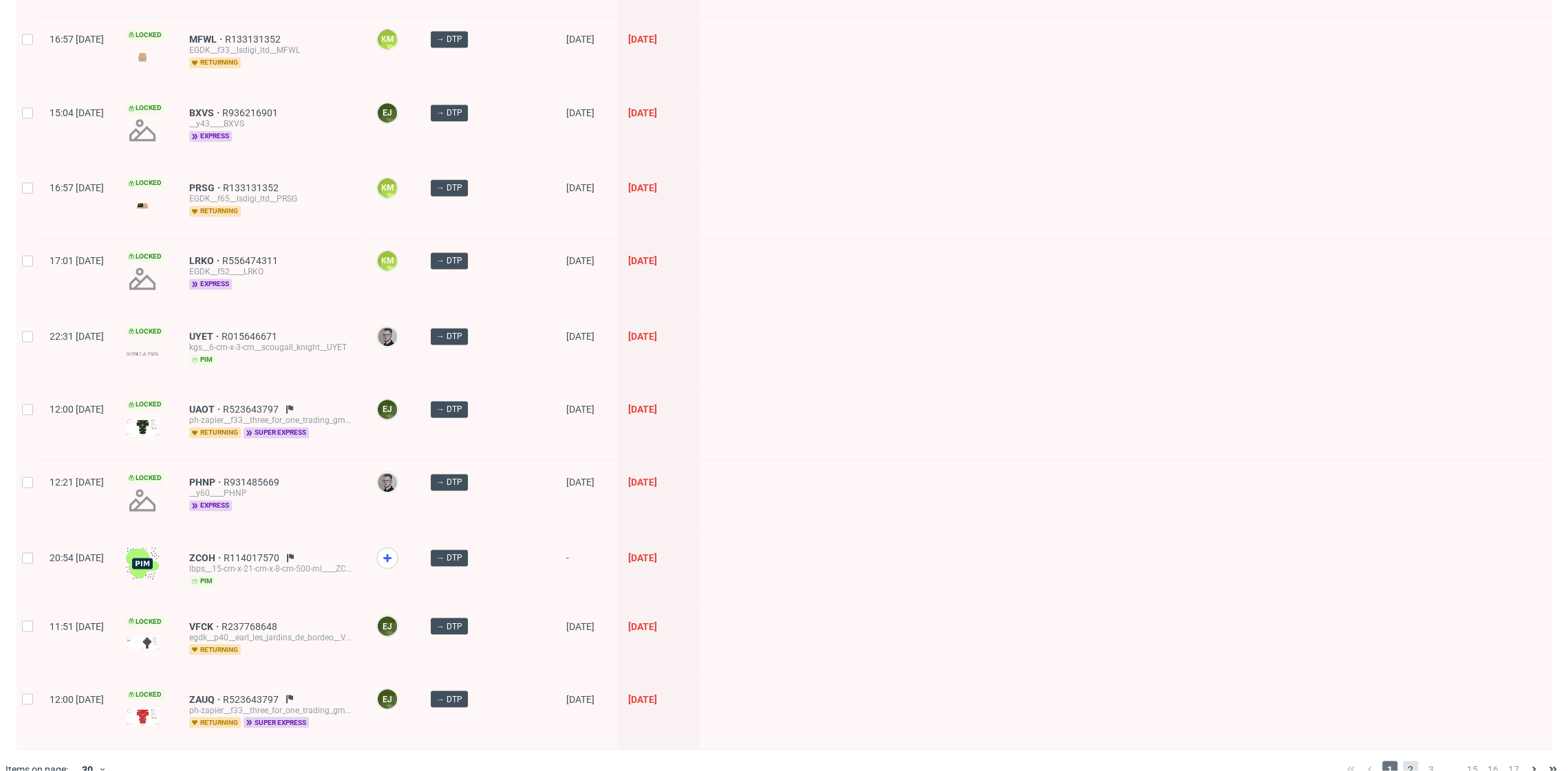
click at [1403, 761] on span "2" at bounding box center [1411, 769] width 15 height 17
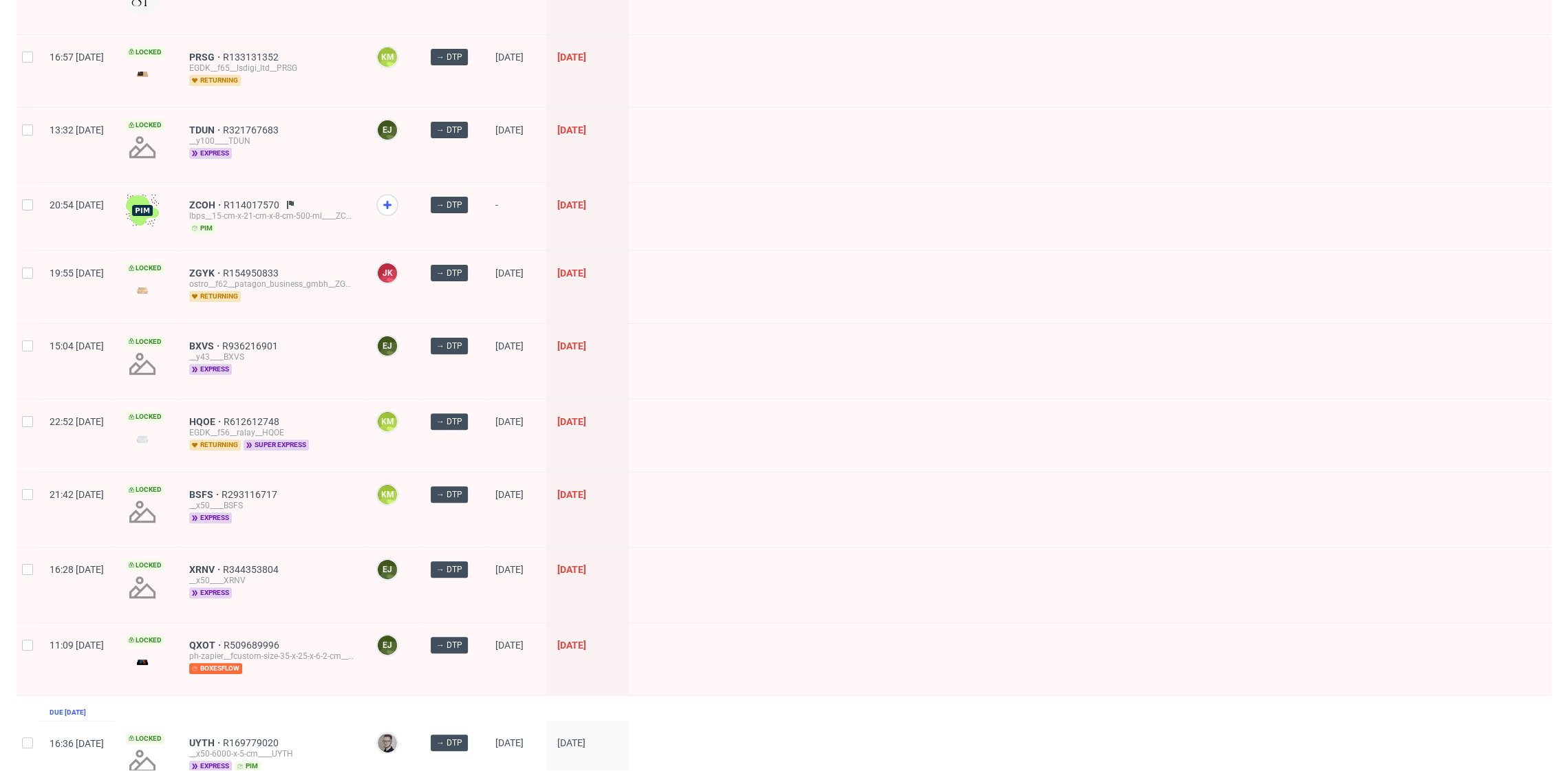
scroll to position [252, 0]
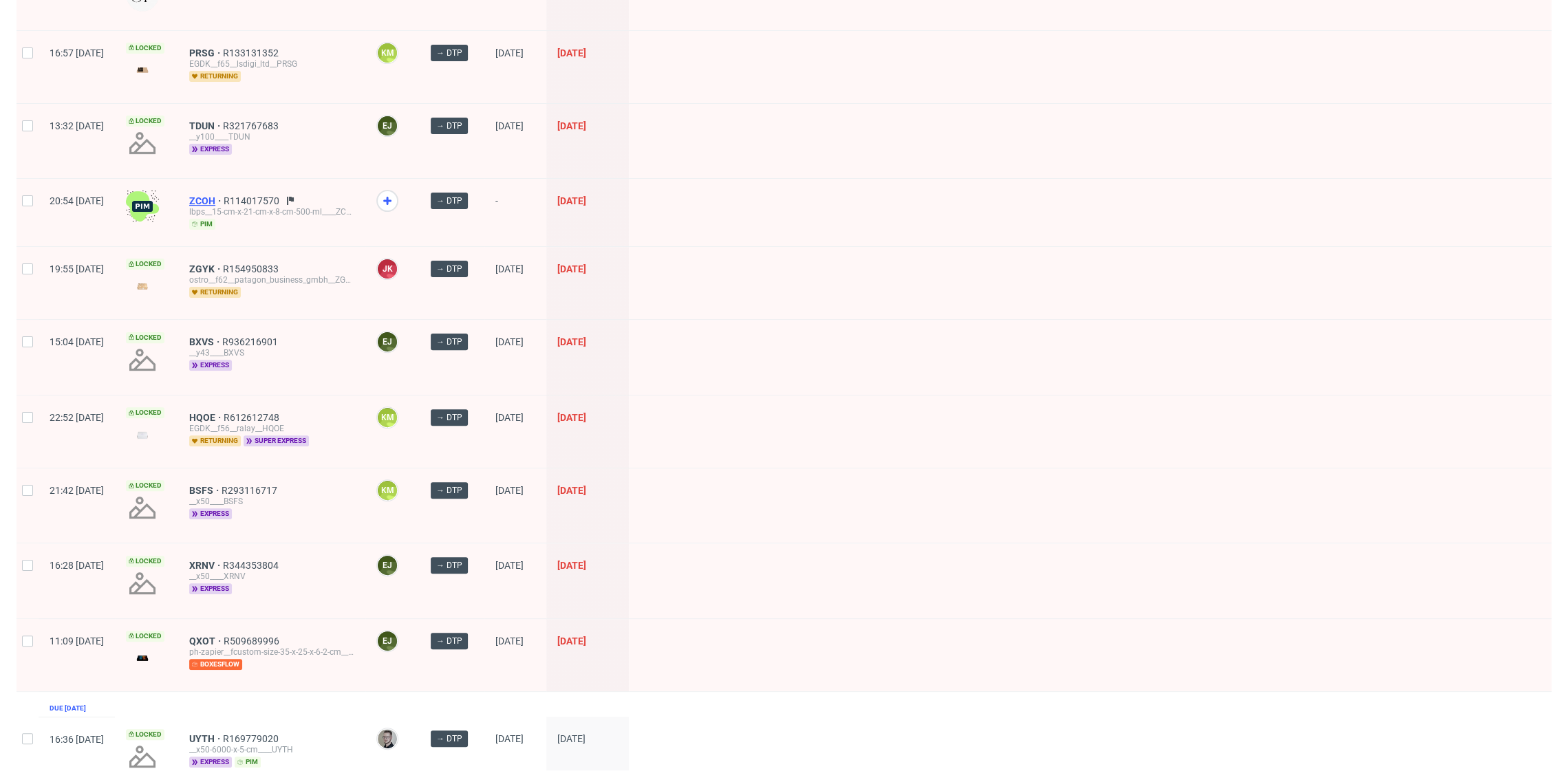
click at [224, 197] on span "ZCOH" at bounding box center [206, 200] width 34 height 11
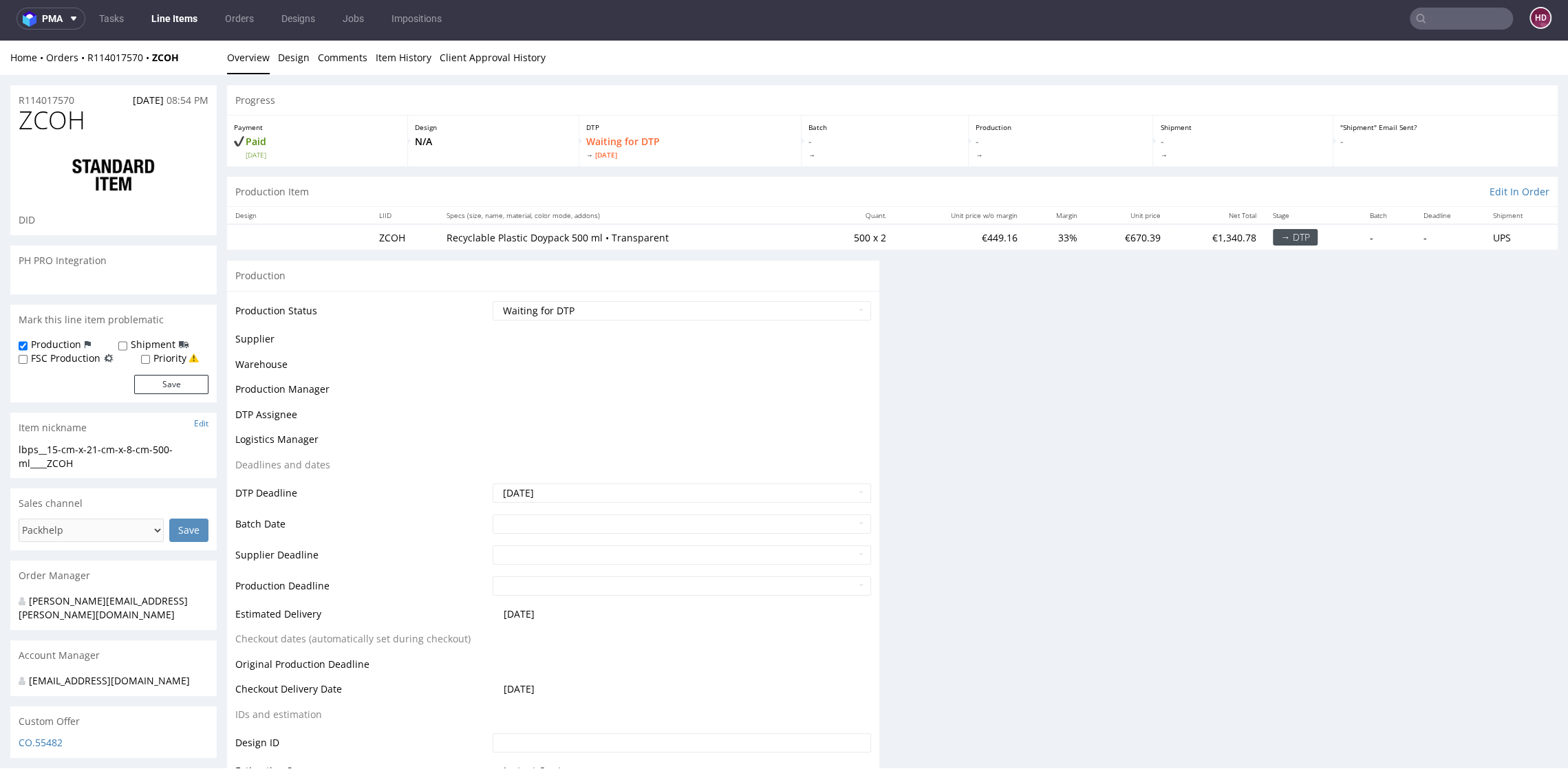
scroll to position [3, 0]
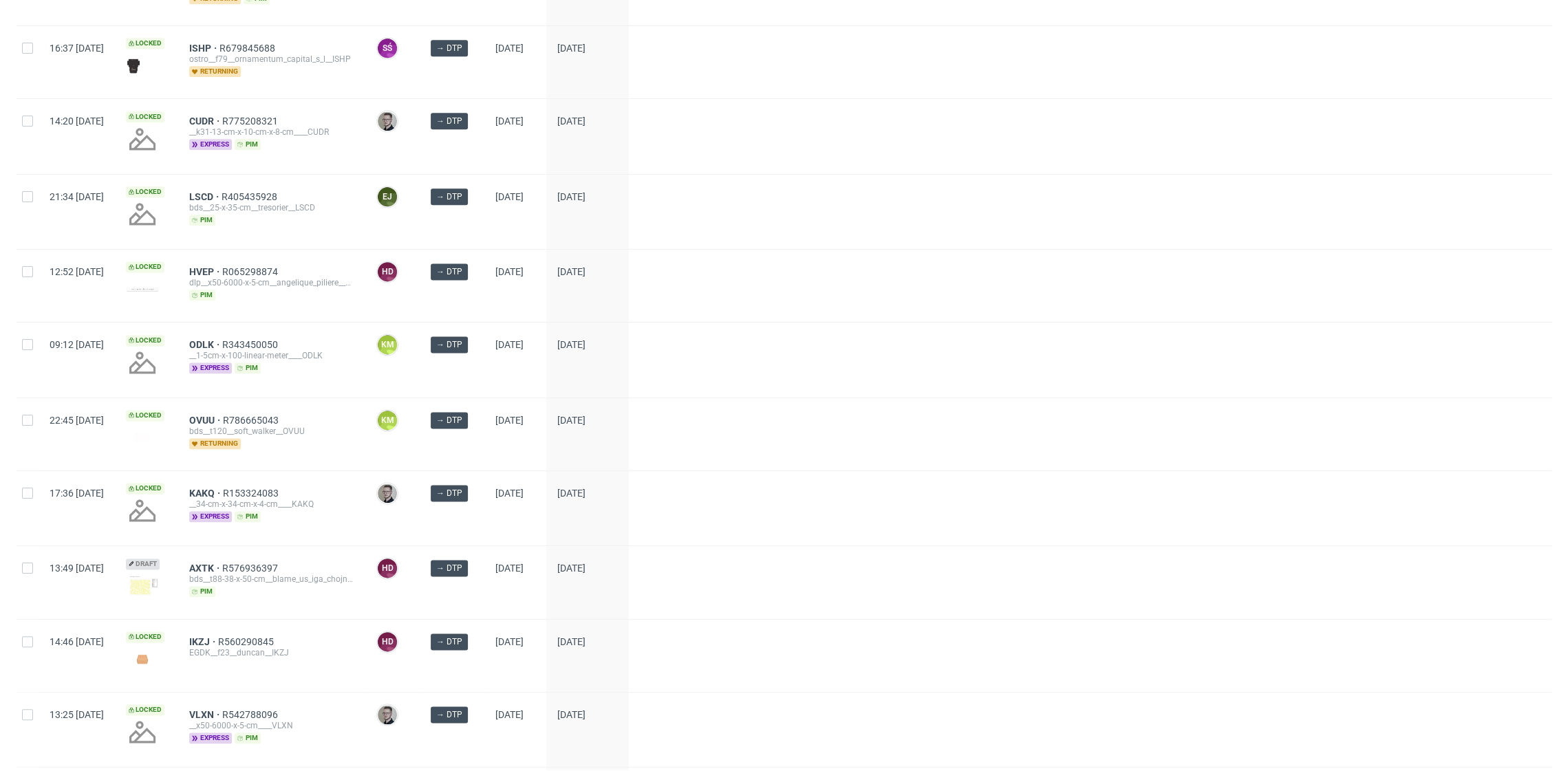
scroll to position [1644, 0]
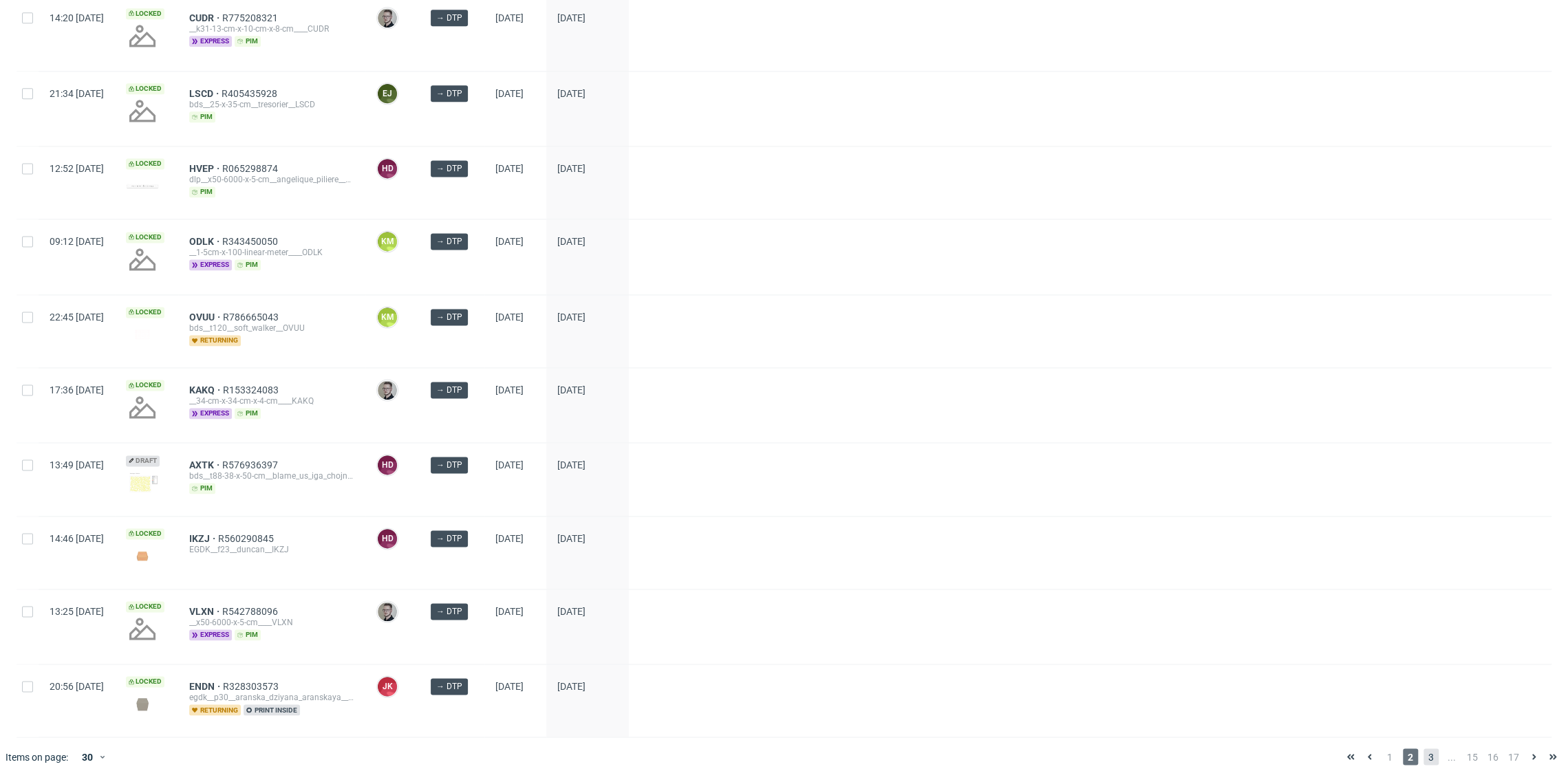
click at [1424, 749] on span "3" at bounding box center [1432, 757] width 15 height 17
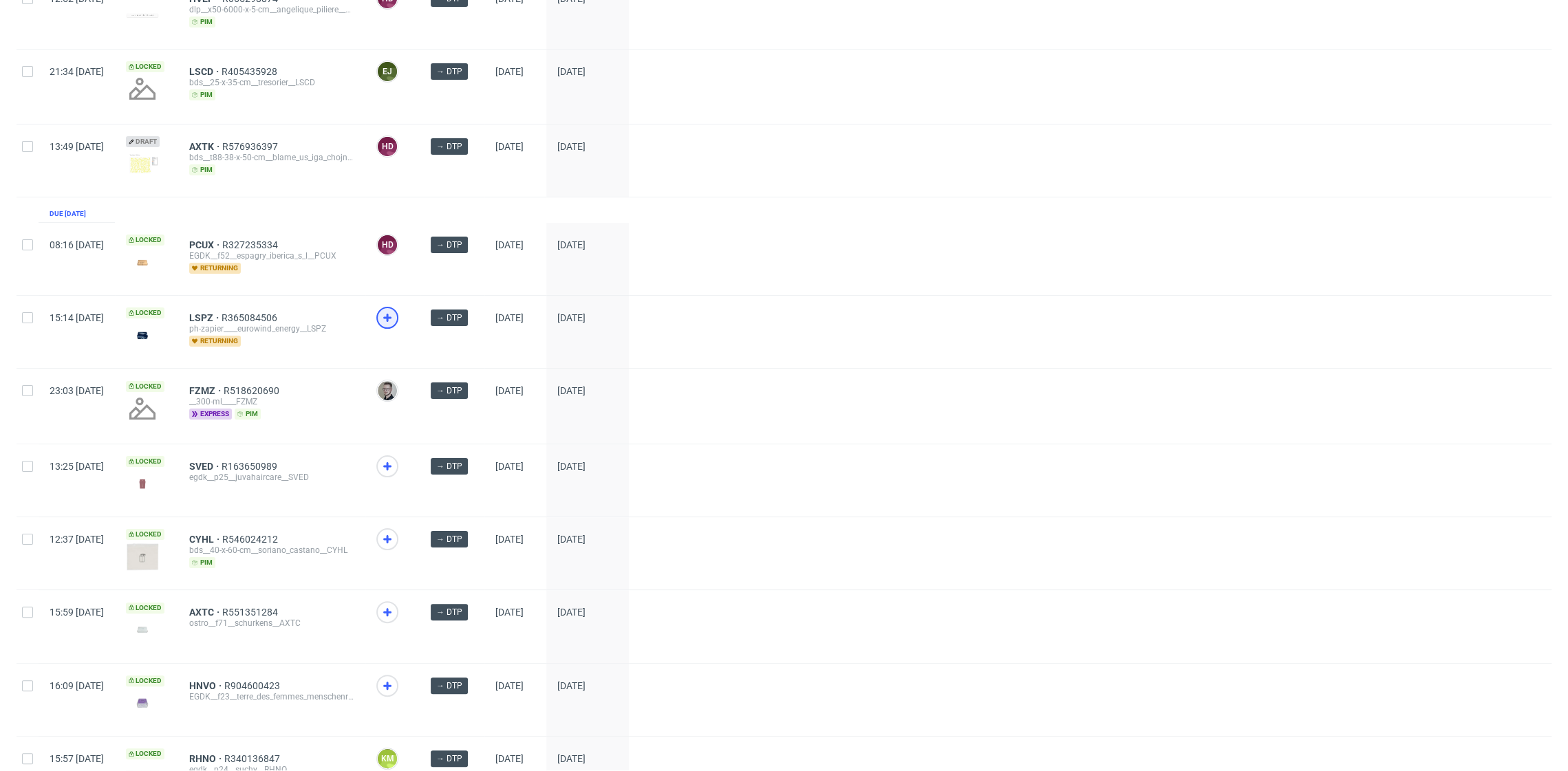
scroll to position [190, 0]
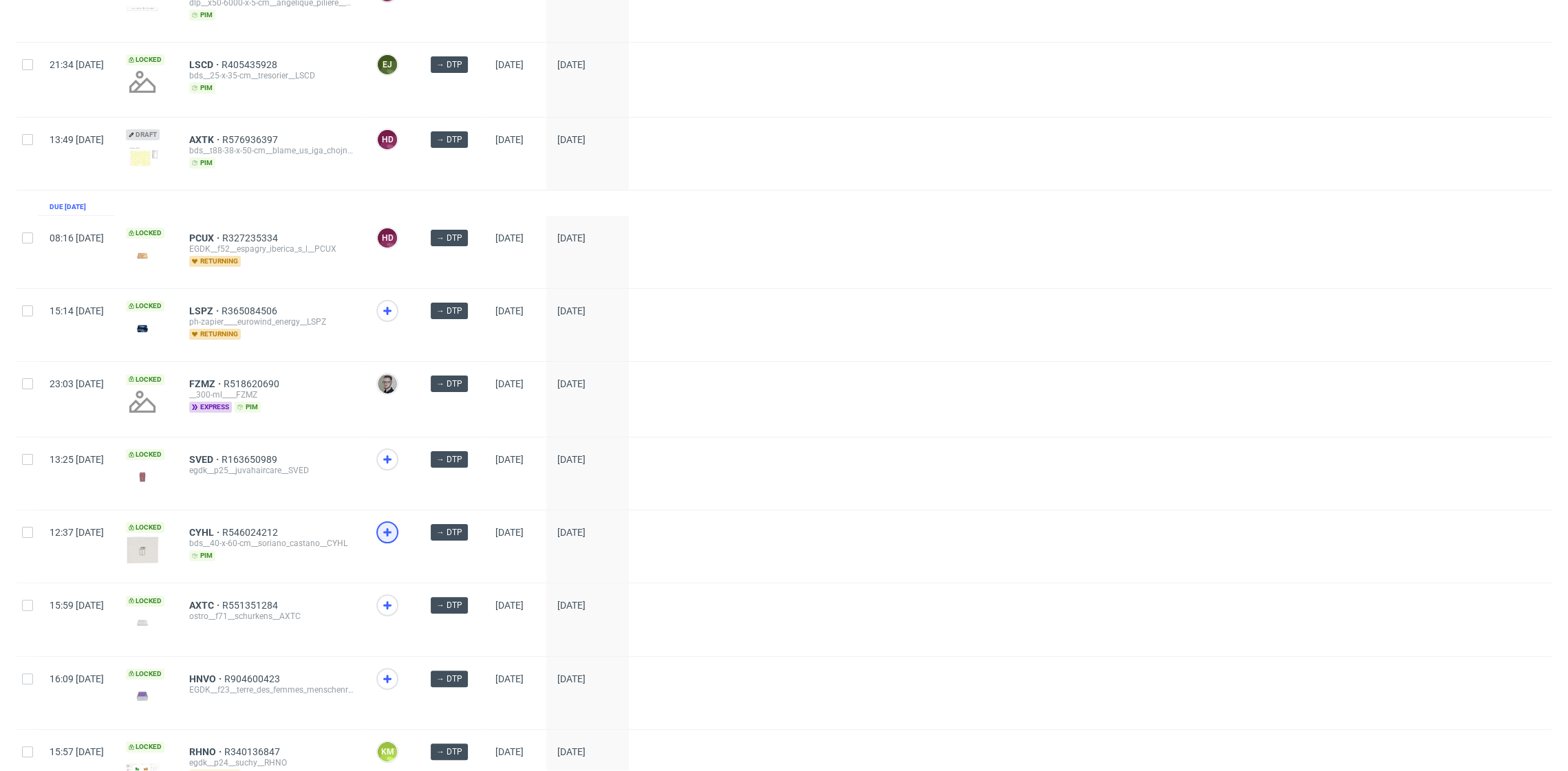
click at [396, 524] on icon at bounding box center [387, 533] width 17 height 17
drag, startPoint x: 428, startPoint y: 587, endPoint x: 433, endPoint y: 616, distance: 29.4
click at [420, 587] on div at bounding box center [392, 619] width 54 height 72
click at [396, 670] on icon at bounding box center [387, 679] width 17 height 17
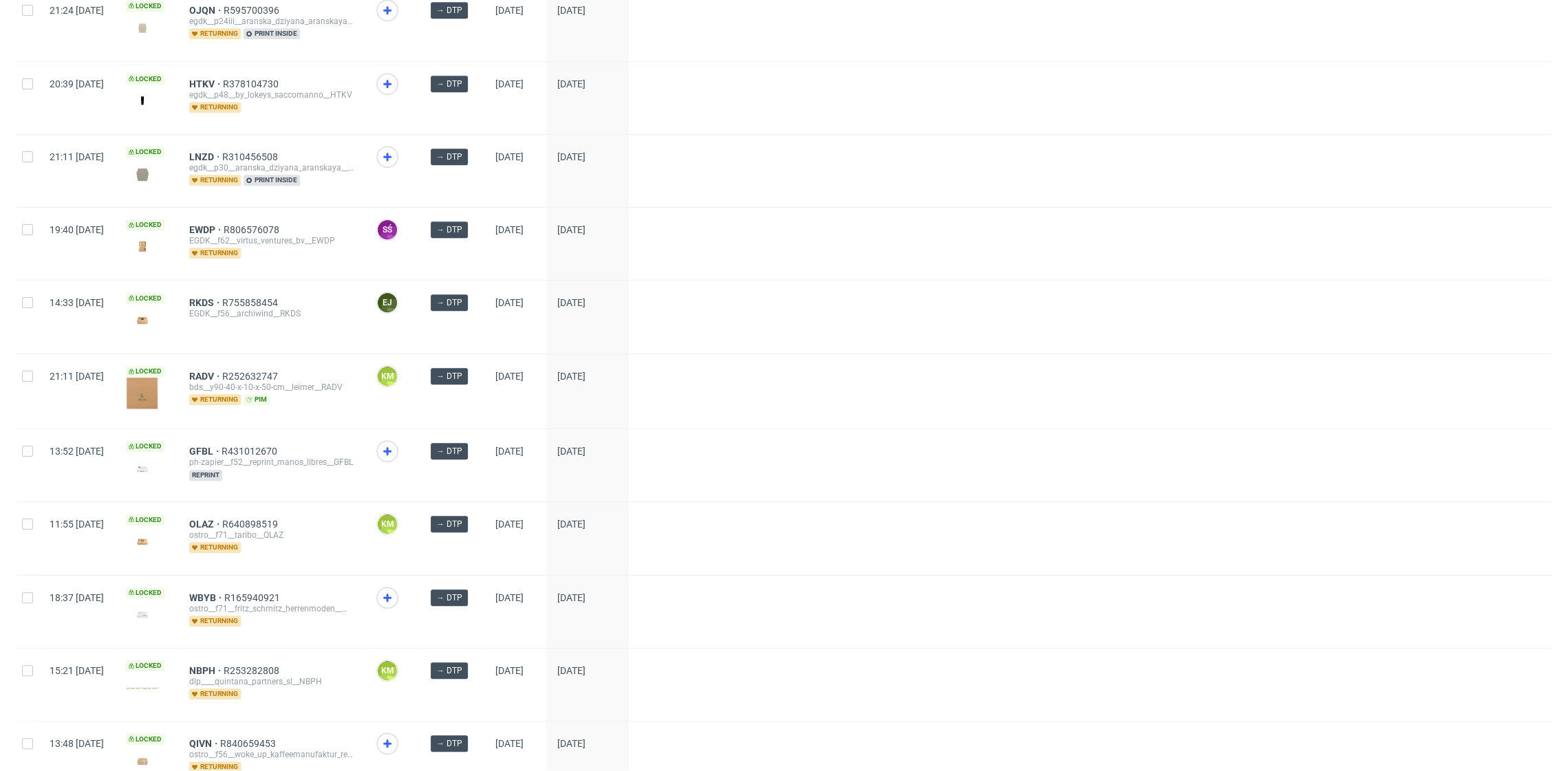
scroll to position [1009, 0]
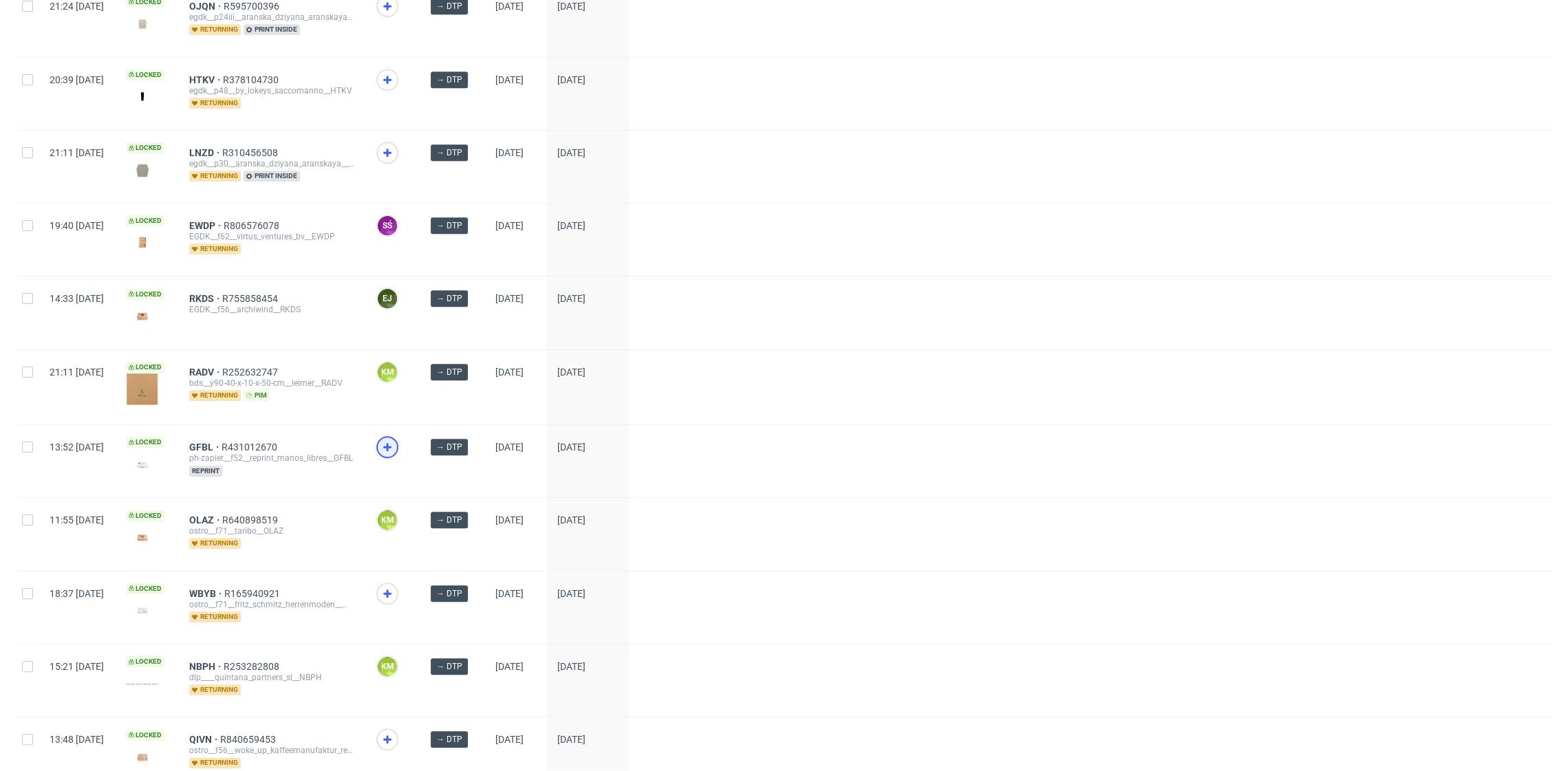
click at [396, 445] on icon at bounding box center [387, 447] width 17 height 17
click at [396, 590] on icon at bounding box center [387, 594] width 17 height 17
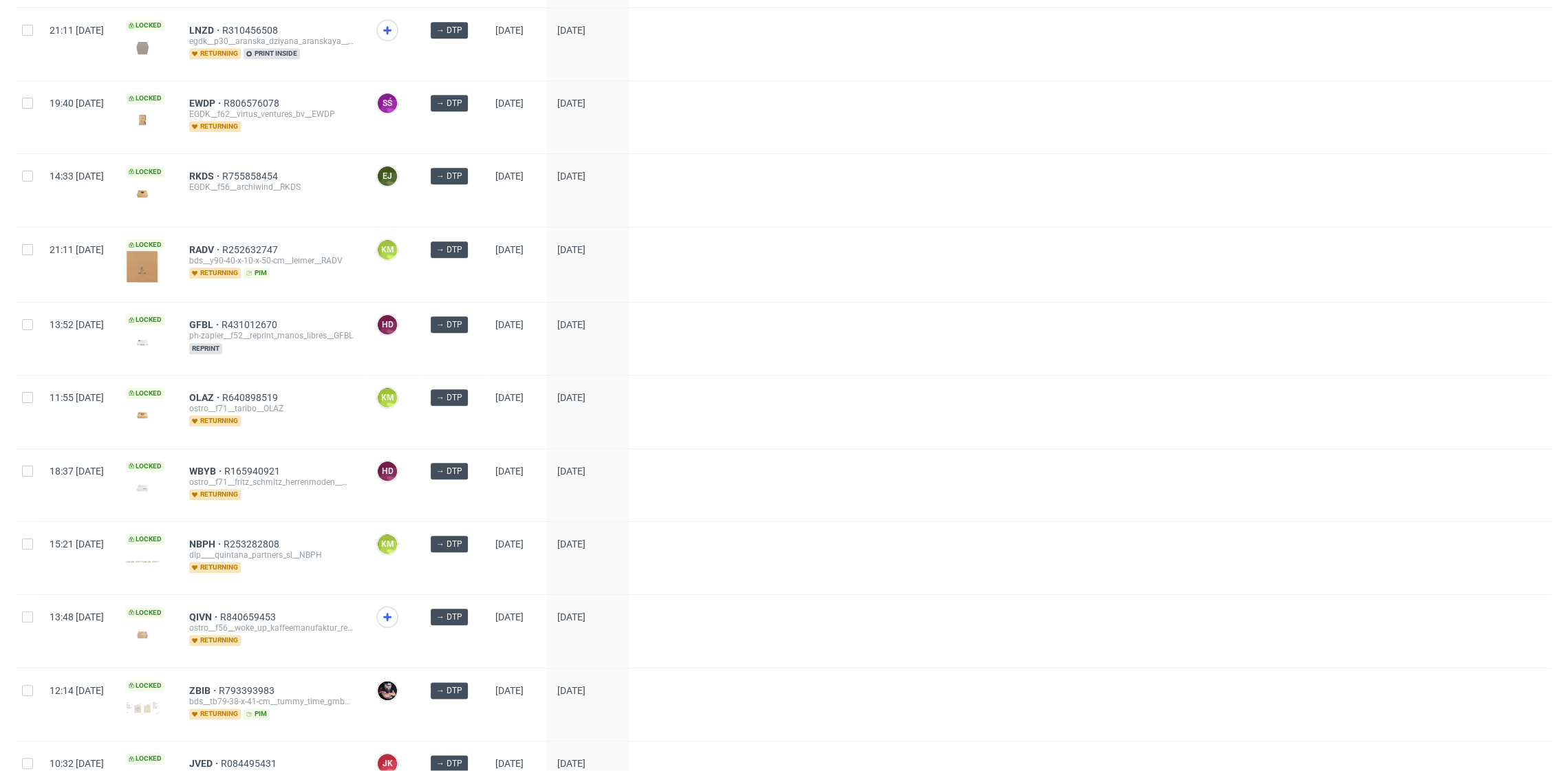
scroll to position [1216, 0]
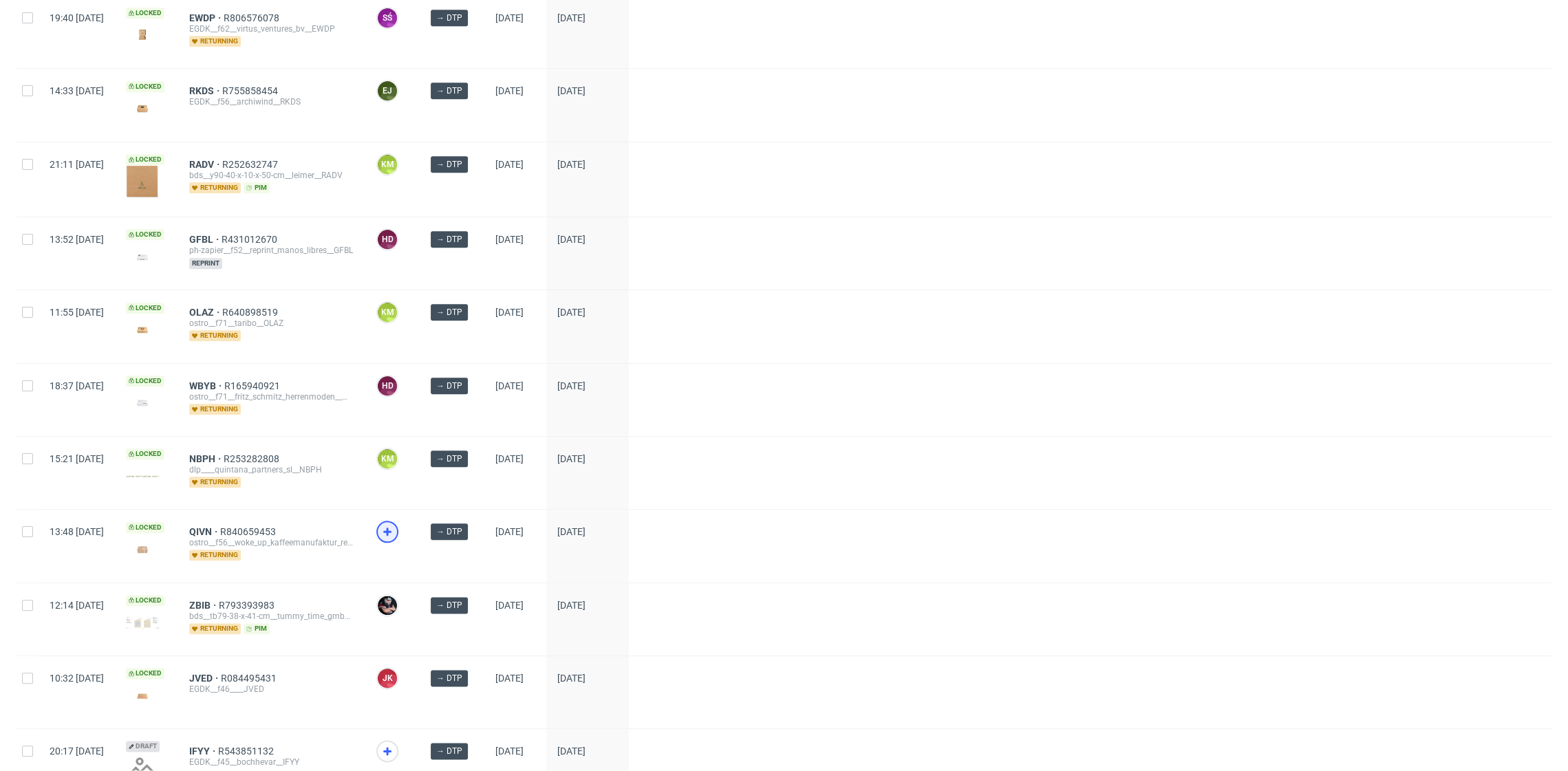
click at [396, 524] on icon at bounding box center [387, 532] width 17 height 17
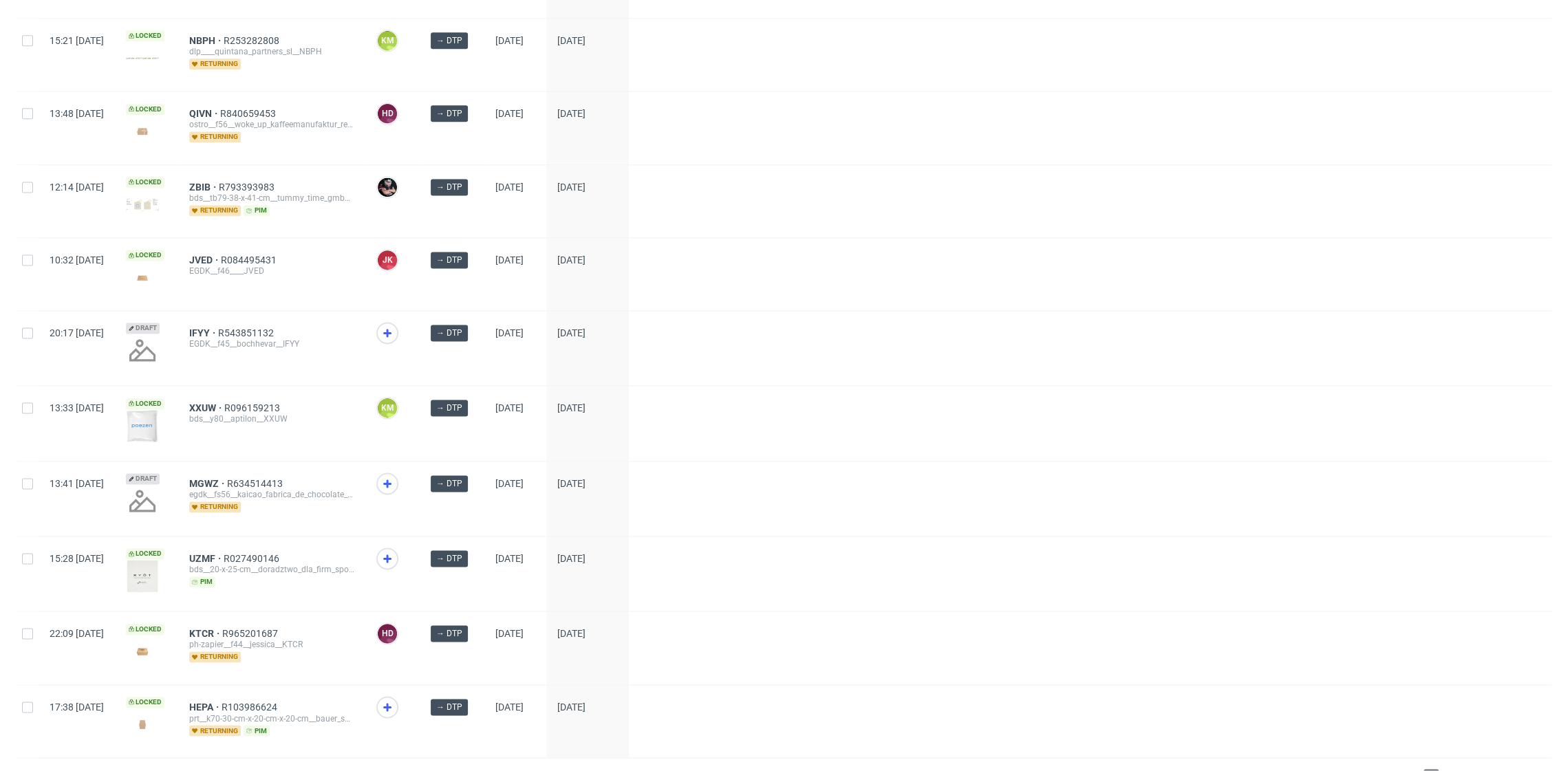
scroll to position [1653, 0]
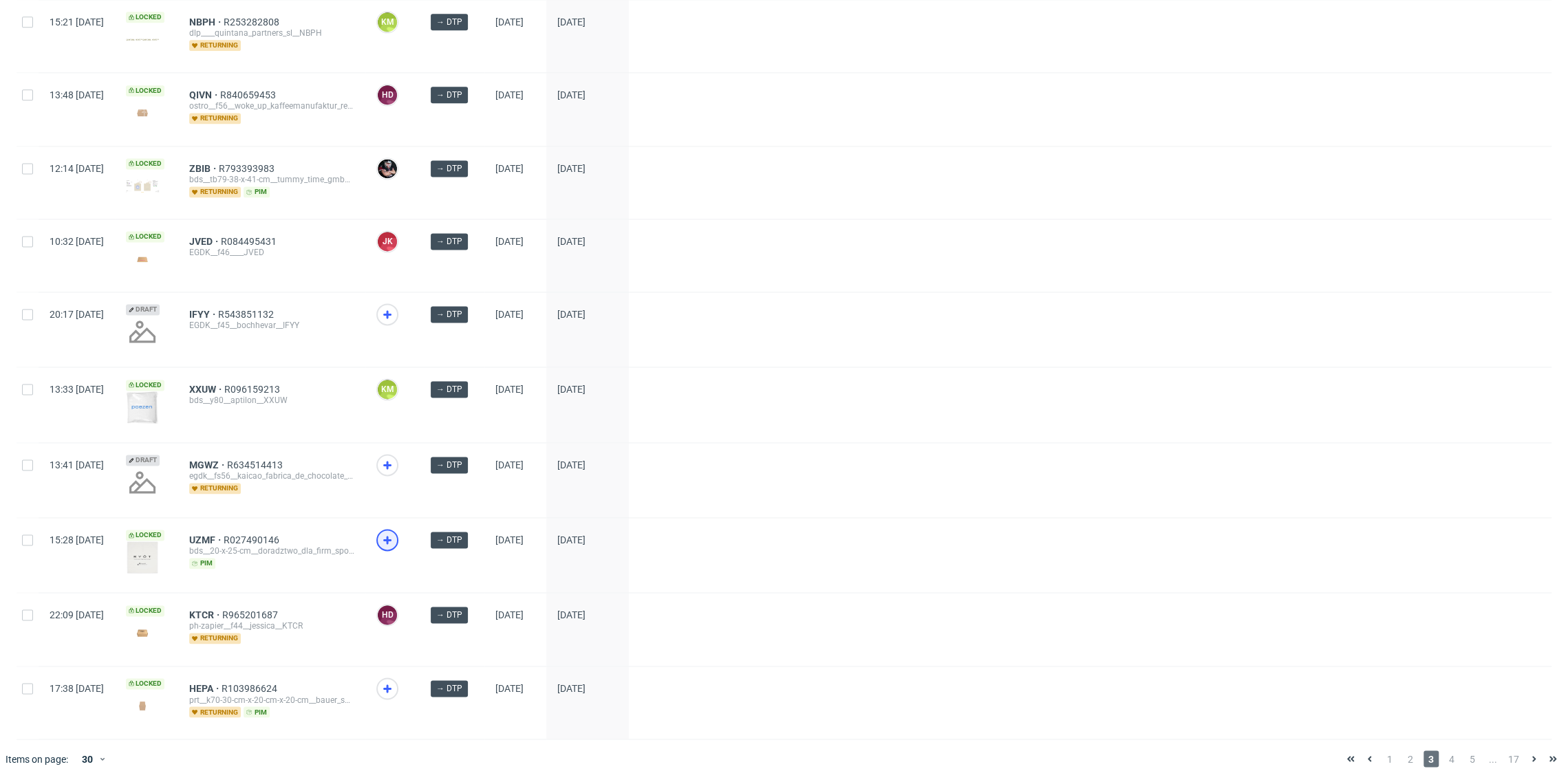
click at [399, 533] on div at bounding box center [387, 540] width 22 height 22
click at [391, 461] on use at bounding box center [387, 465] width 8 height 8
click at [396, 310] on icon at bounding box center [387, 315] width 17 height 17
click at [1444, 751] on span "4" at bounding box center [1452, 759] width 15 height 17
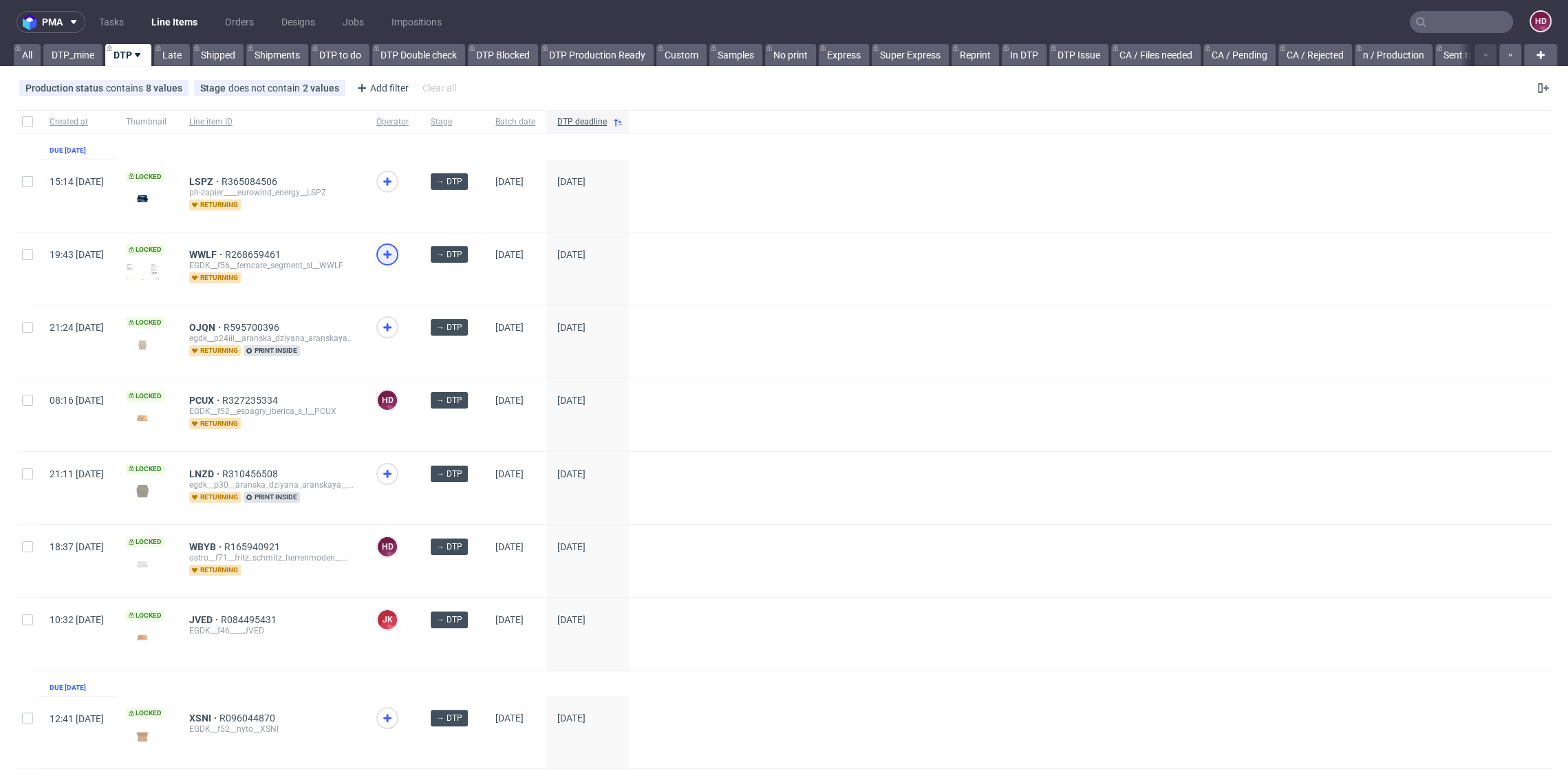
click at [396, 261] on icon at bounding box center [387, 254] width 17 height 17
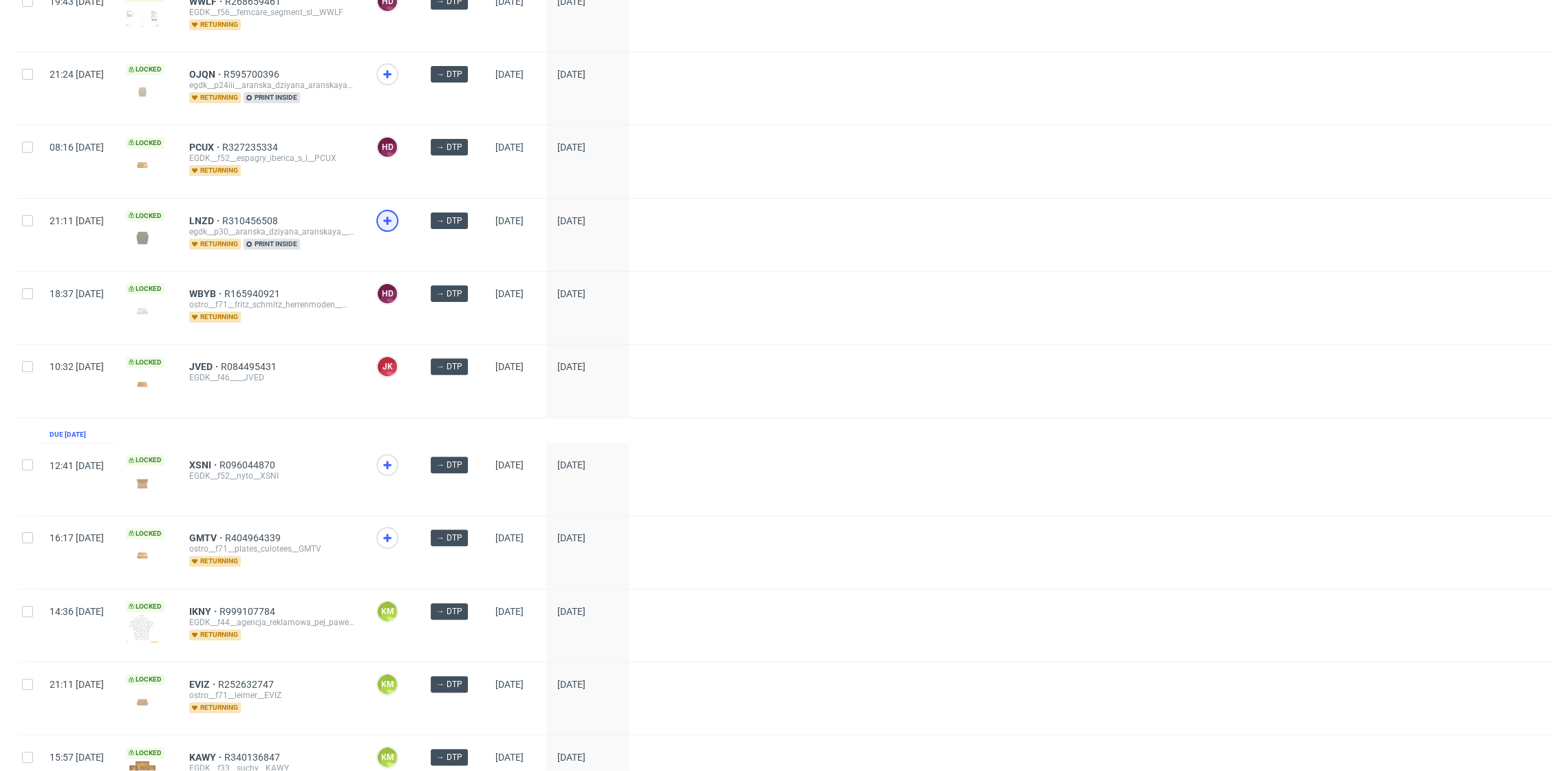
scroll to position [288, 0]
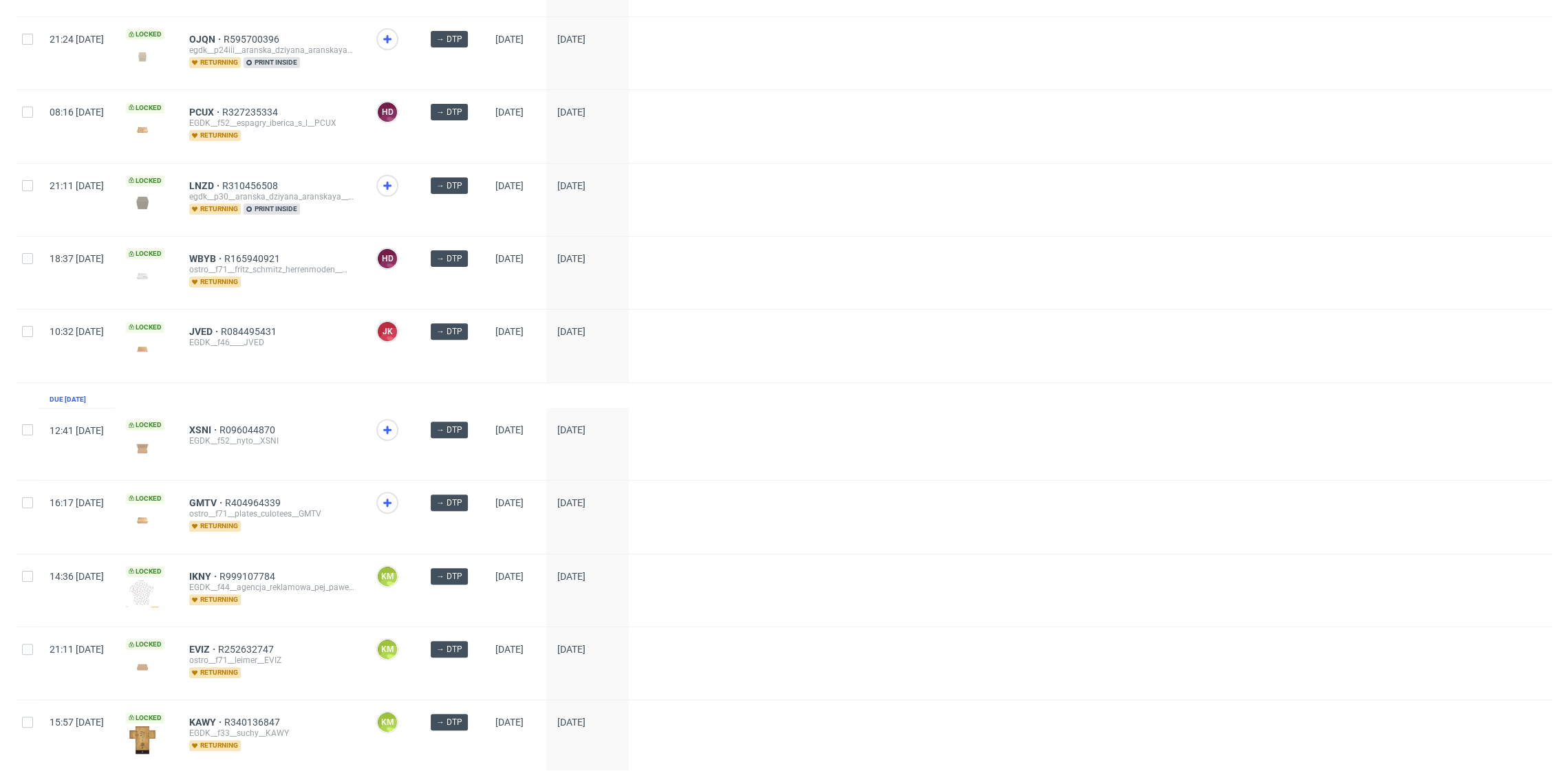
click at [409, 442] on span at bounding box center [392, 441] width 32 height 45
click at [396, 430] on icon at bounding box center [387, 430] width 17 height 17
click at [396, 494] on icon at bounding box center [387, 503] width 17 height 17
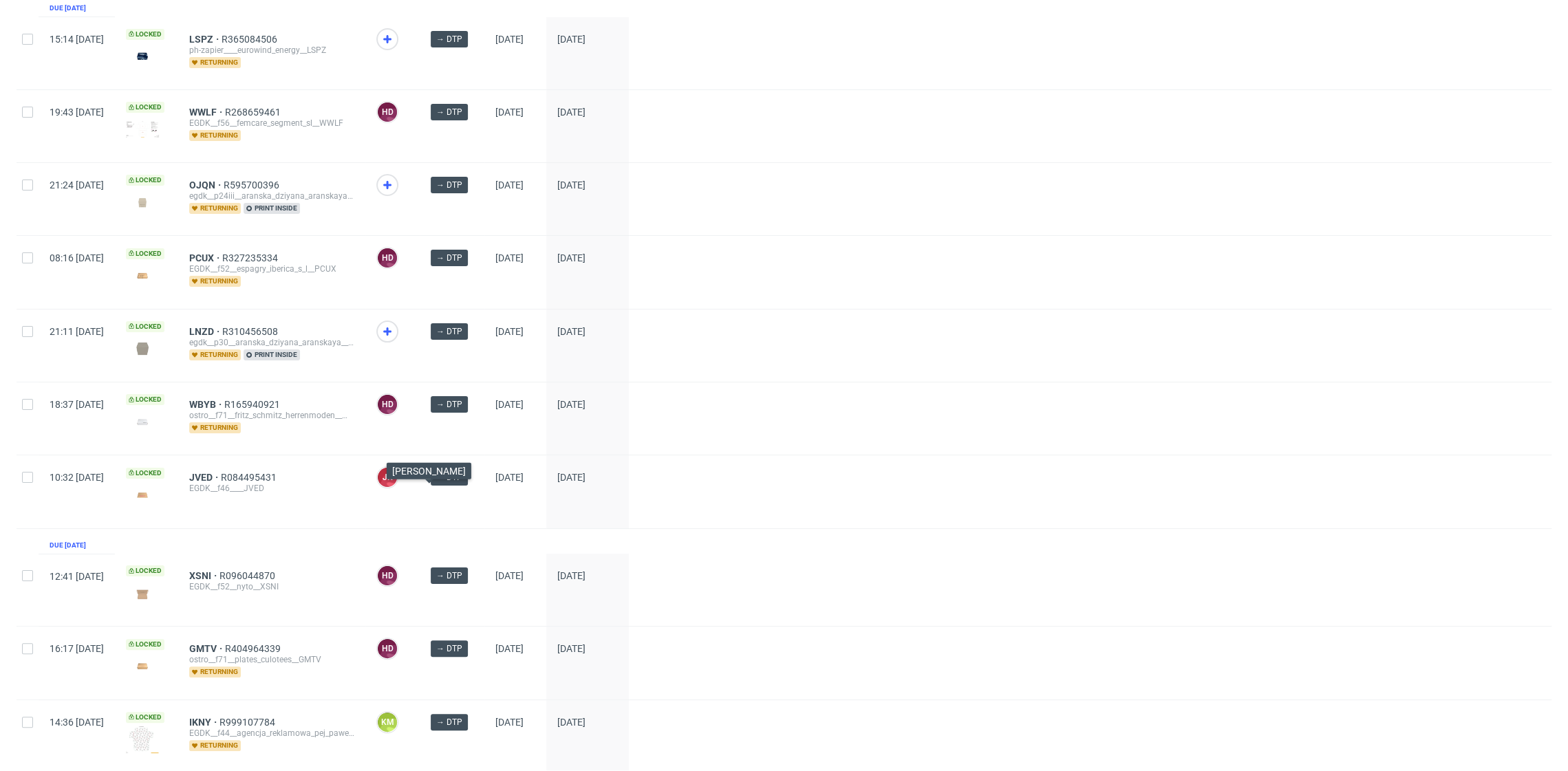
scroll to position [0, 0]
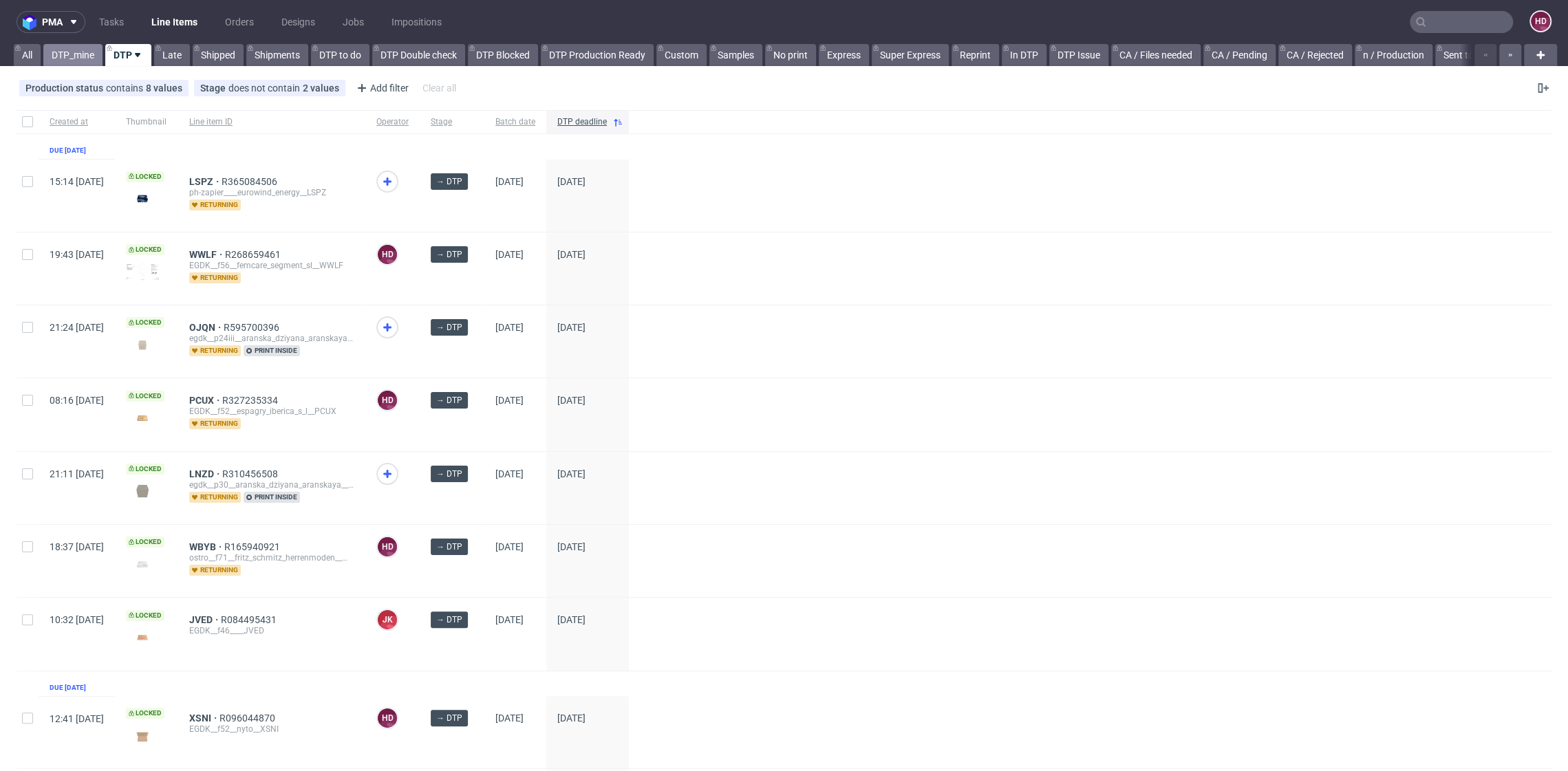
click at [76, 47] on link "DTP_mine" at bounding box center [72, 55] width 59 height 22
